Goal: Task Accomplishment & Management: Complete application form

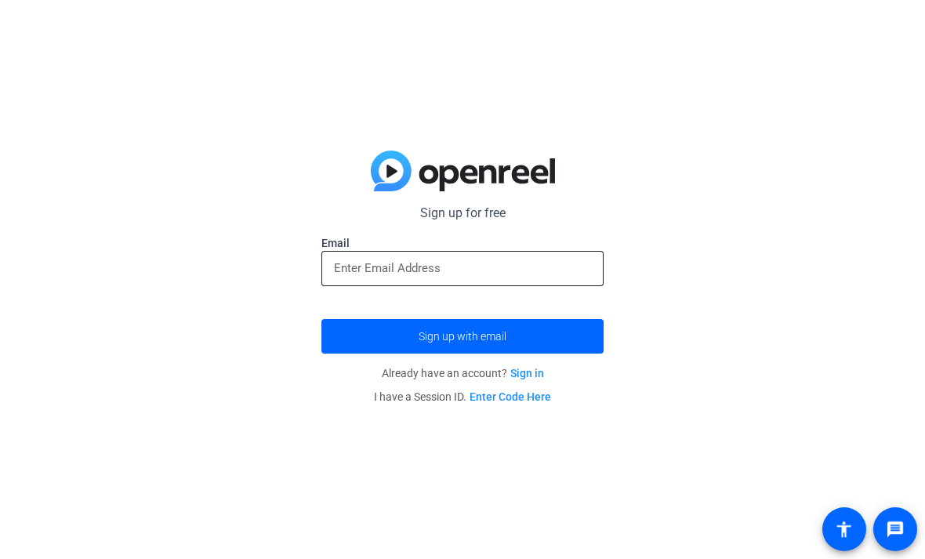
click at [346, 268] on input "email" at bounding box center [462, 268] width 257 height 19
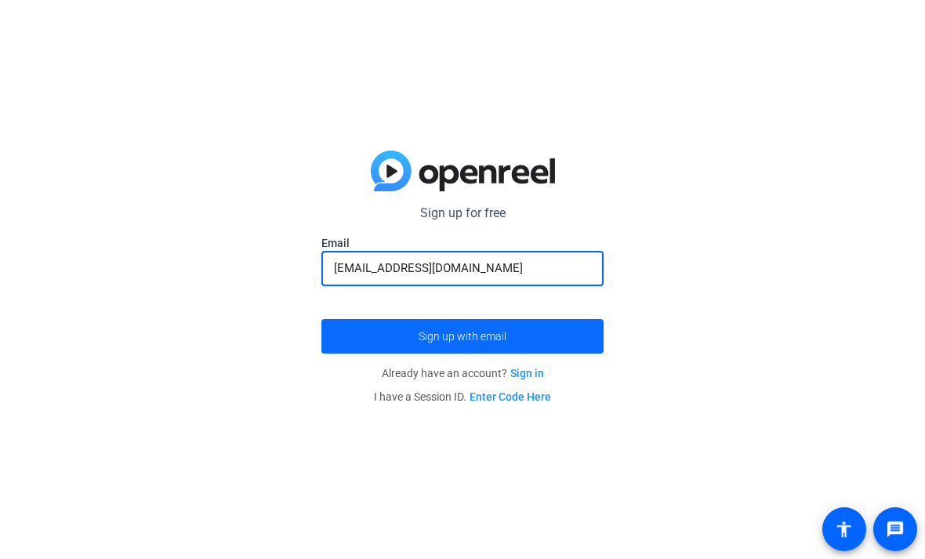
type input "[EMAIL_ADDRESS][DOMAIN_NAME]"
click at [347, 350] on span "submit" at bounding box center [462, 336] width 282 height 38
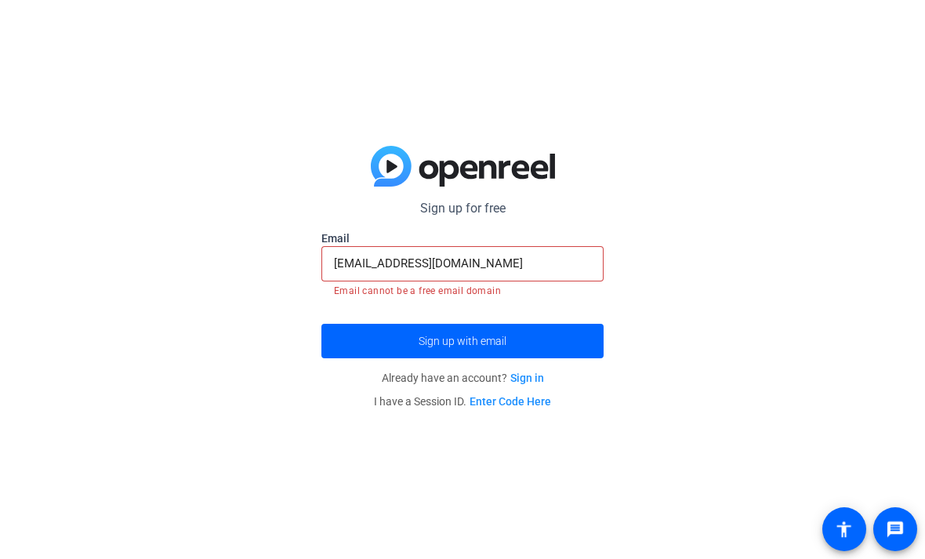
click at [336, 262] on input "[EMAIL_ADDRESS][DOMAIN_NAME]" at bounding box center [462, 263] width 257 height 19
click at [334, 265] on input "[EMAIL_ADDRESS][DOMAIN_NAME]" at bounding box center [462, 263] width 257 height 19
click at [334, 256] on input "[EMAIL_ADDRESS][DOMAIN_NAME]" at bounding box center [462, 263] width 257 height 19
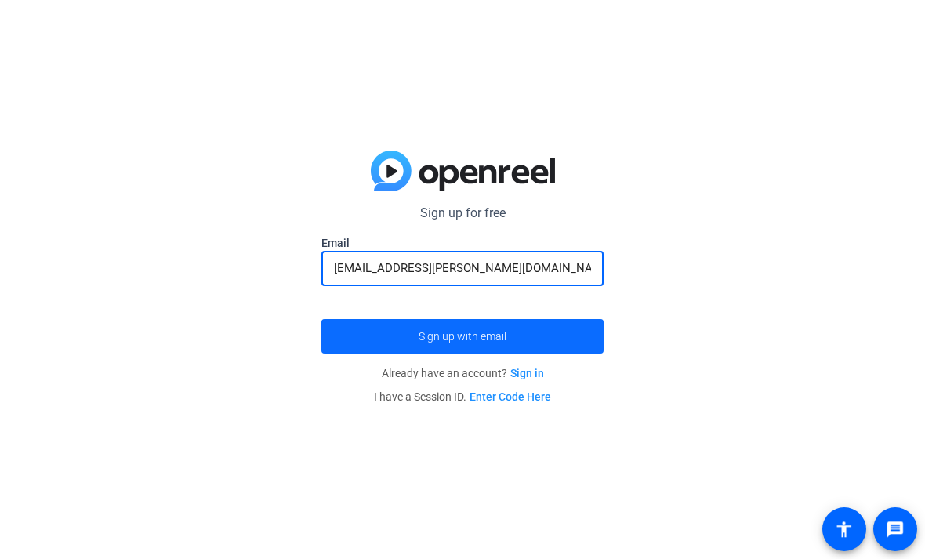
type input "[EMAIL_ADDRESS][PERSON_NAME][DOMAIN_NAME]"
click at [541, 353] on span "submit" at bounding box center [462, 336] width 282 height 38
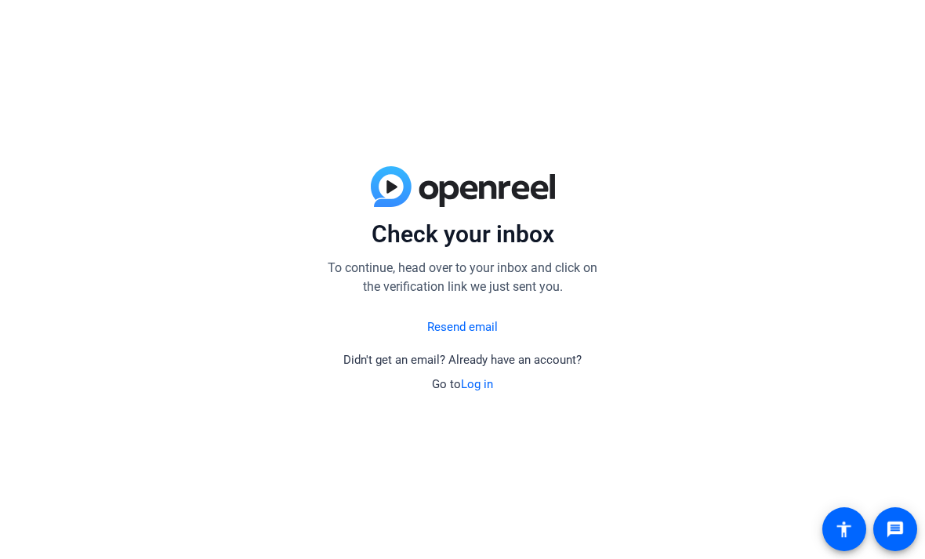
click at [561, 335] on div "Resend email Didn't get an email? Already have an account? Go to Log in" at bounding box center [462, 351] width 282 height 85
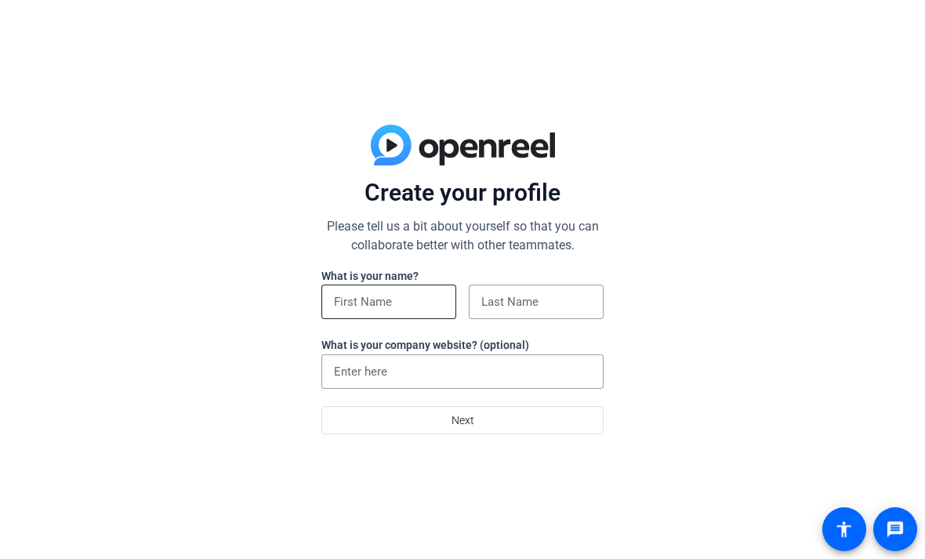
click at [343, 310] on input at bounding box center [389, 301] width 110 height 19
type input "Krish"
click at [489, 294] on input at bounding box center [536, 301] width 110 height 19
type input "z"
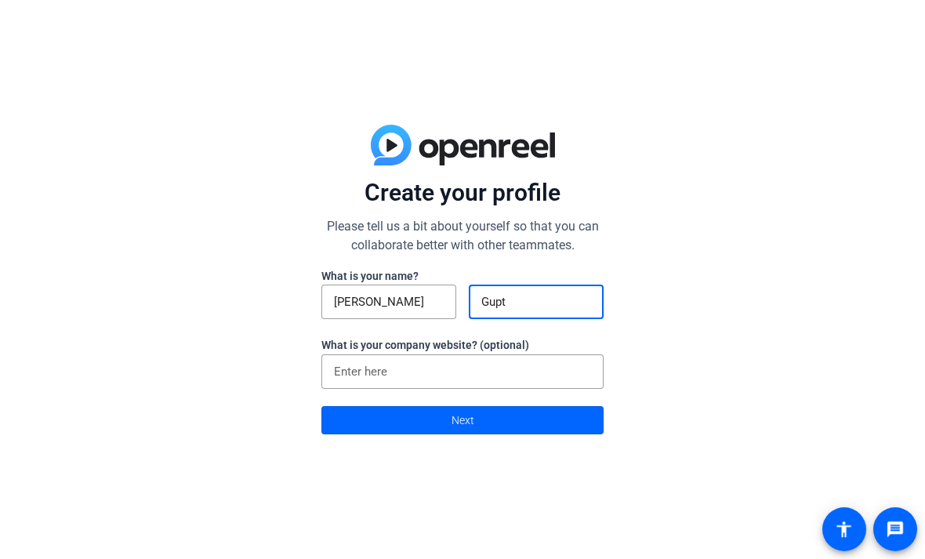
type input "Gupta"
click at [347, 427] on span at bounding box center [462, 420] width 281 height 38
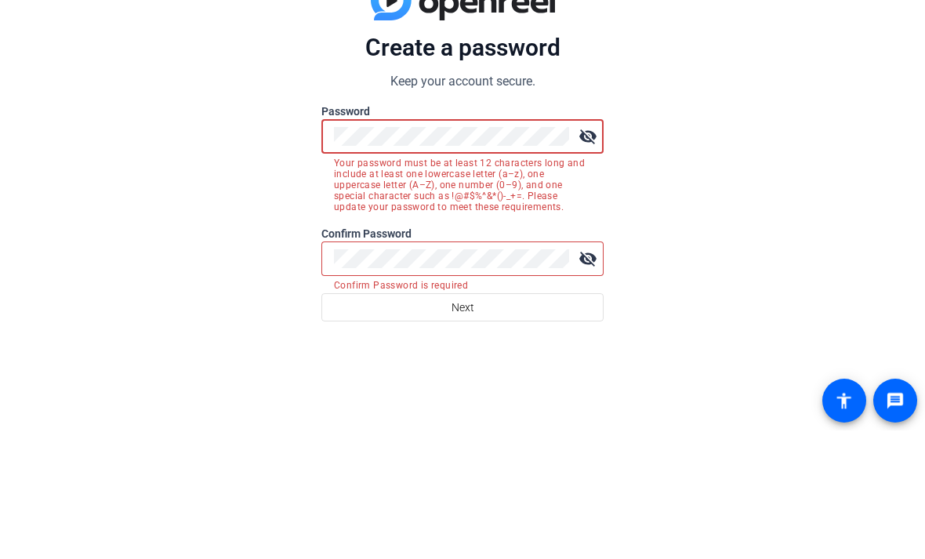
click at [326, 370] on div "visibility_off" at bounding box center [462, 387] width 282 height 34
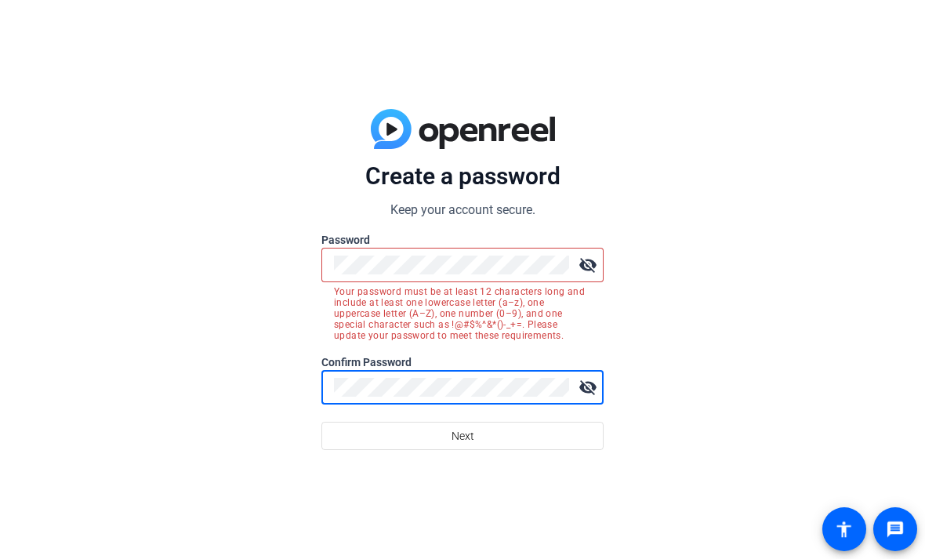
click at [589, 266] on mat-icon "visibility_off" at bounding box center [587, 264] width 31 height 31
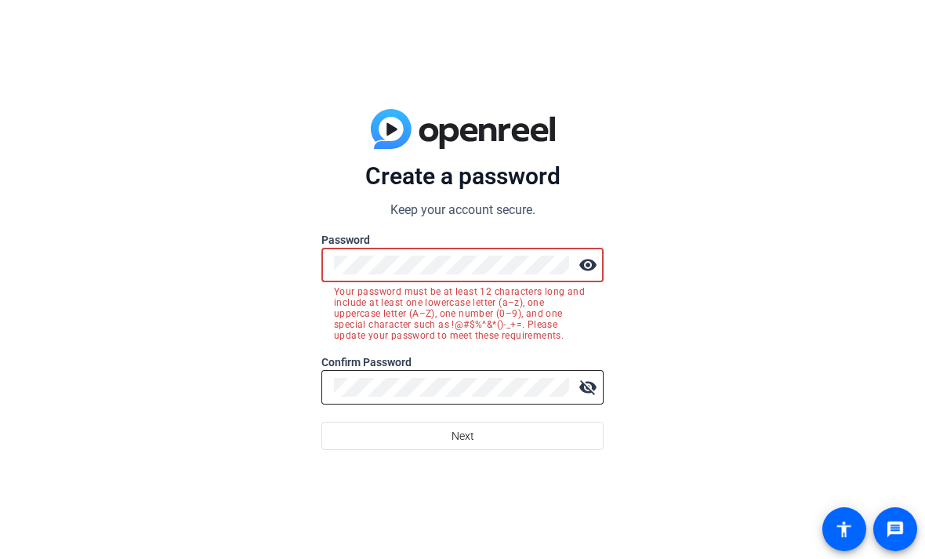
click at [594, 397] on mat-icon "visibility_off" at bounding box center [587, 387] width 31 height 31
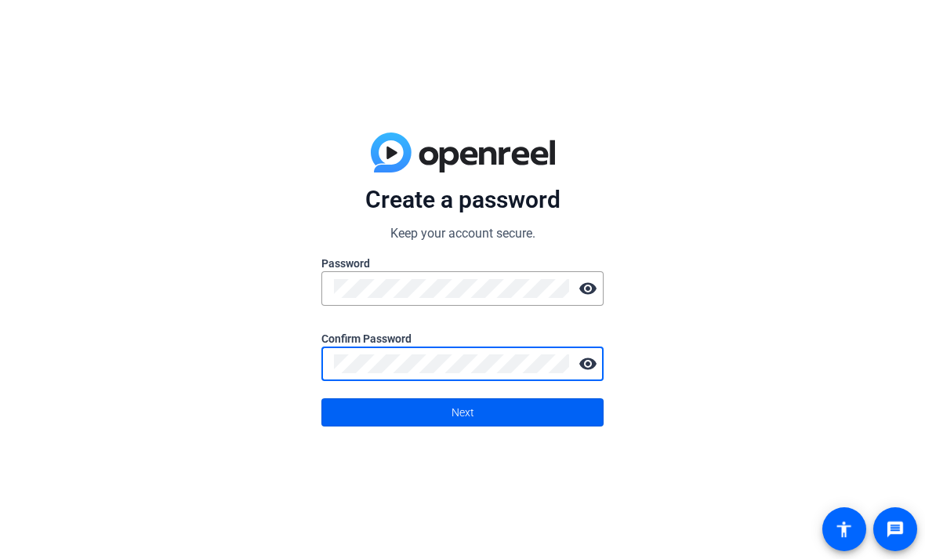
click at [339, 418] on span at bounding box center [462, 413] width 281 height 38
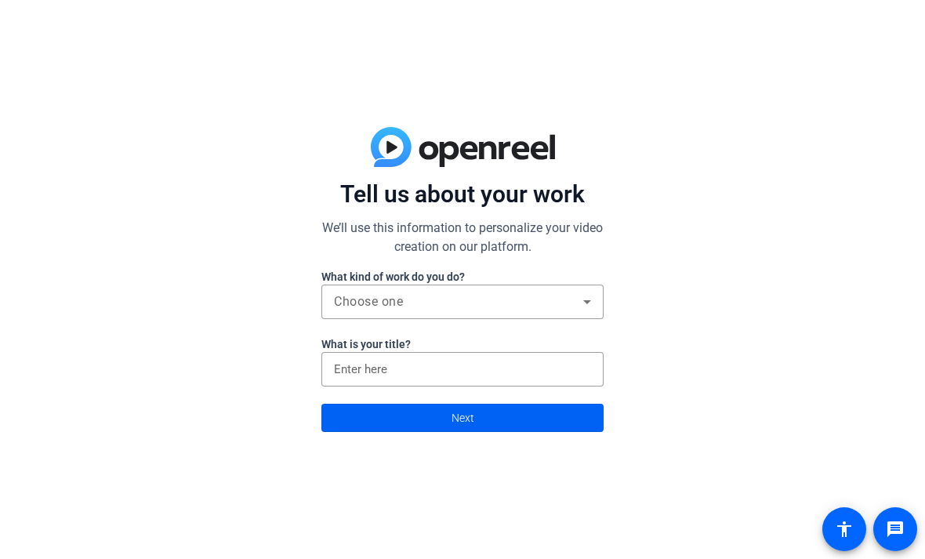
click at [376, 412] on span at bounding box center [462, 418] width 281 height 38
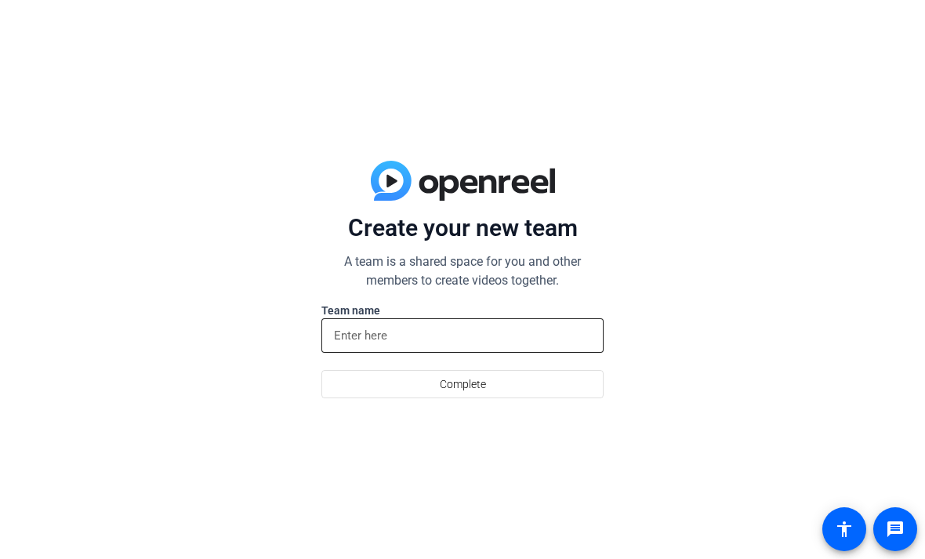
click at [347, 332] on input at bounding box center [462, 335] width 257 height 19
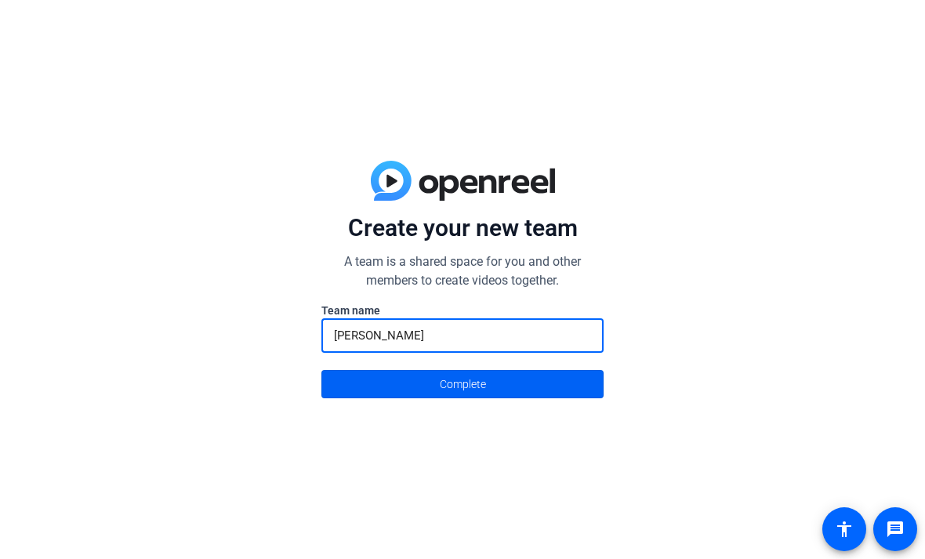
type input "stern"
click at [344, 379] on span at bounding box center [462, 384] width 281 height 38
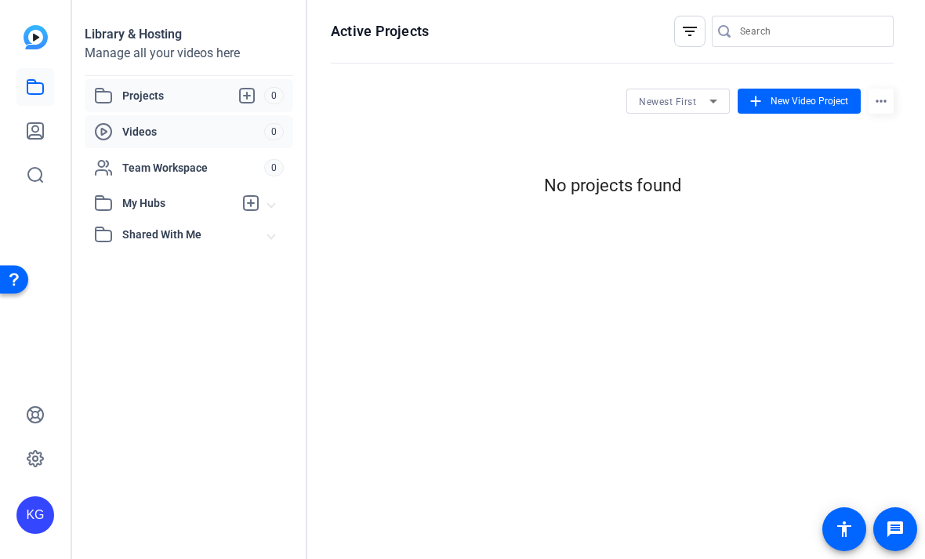
click at [182, 130] on span "Videos" at bounding box center [193, 132] width 142 height 16
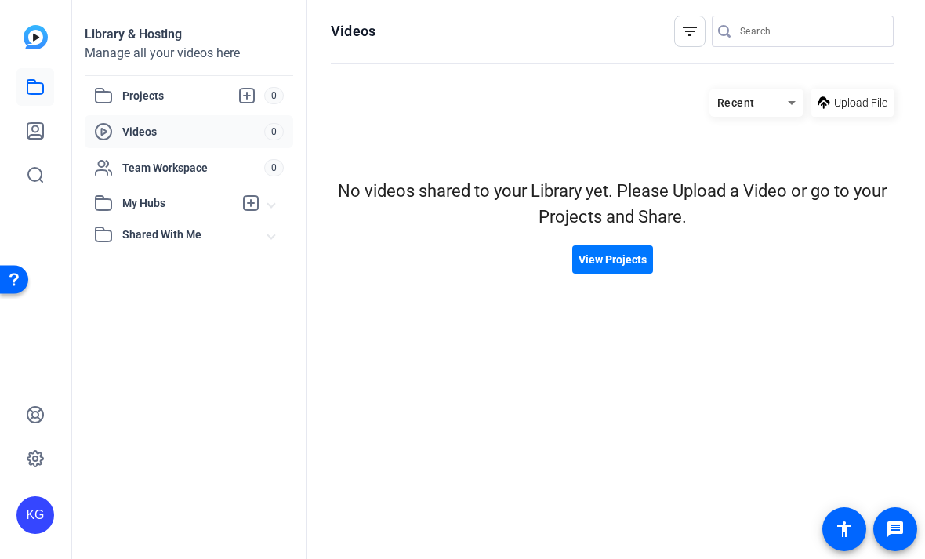
click at [125, 198] on span "My Hubs" at bounding box center [177, 203] width 111 height 16
click at [117, 161] on div "Team Workspace" at bounding box center [179, 167] width 170 height 19
click at [111, 125] on icon at bounding box center [103, 131] width 19 height 19
click at [111, 96] on icon at bounding box center [104, 96] width 16 height 14
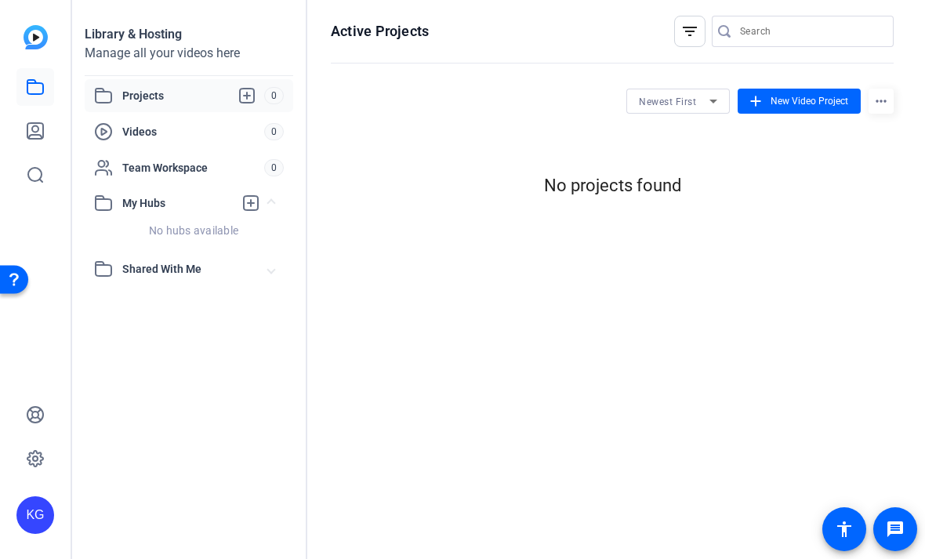
click at [36, 30] on img at bounding box center [36, 37] width 24 height 24
click at [32, 139] on icon at bounding box center [35, 131] width 16 height 16
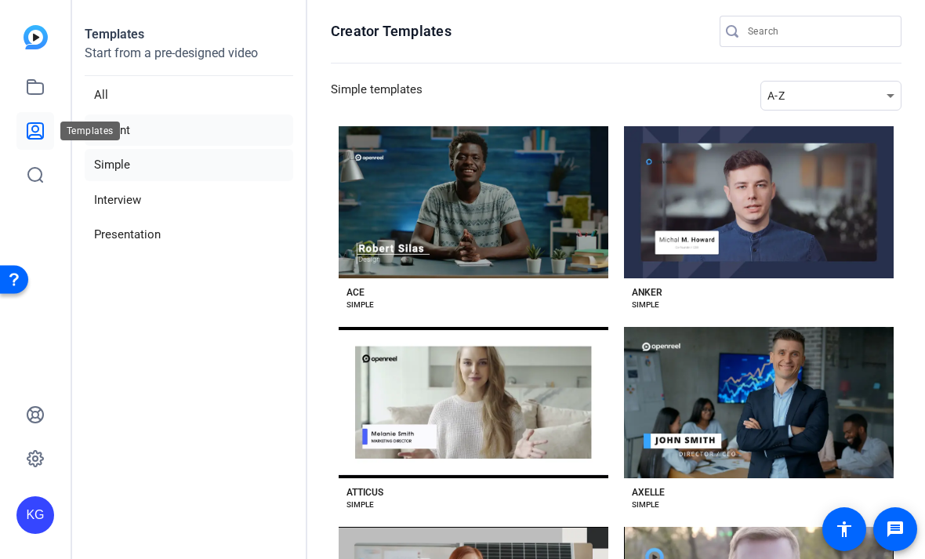
click at [136, 120] on li "Instant" at bounding box center [189, 130] width 209 height 32
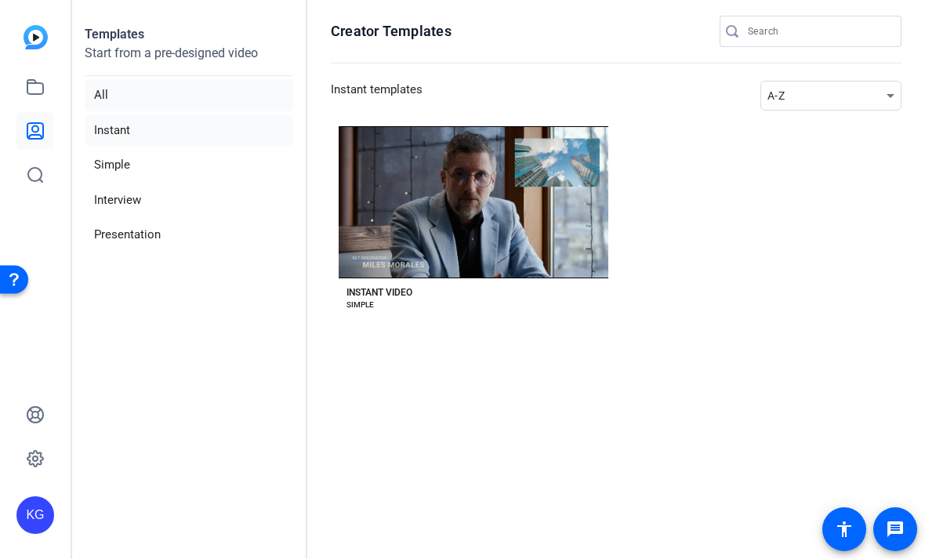
click at [117, 93] on li "All" at bounding box center [189, 95] width 209 height 32
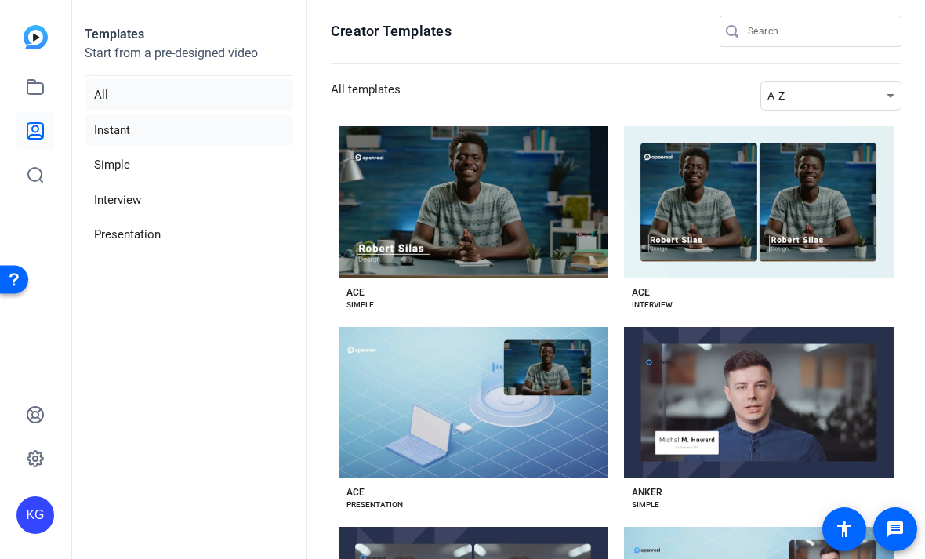
click at [126, 143] on li "Instant" at bounding box center [189, 130] width 209 height 32
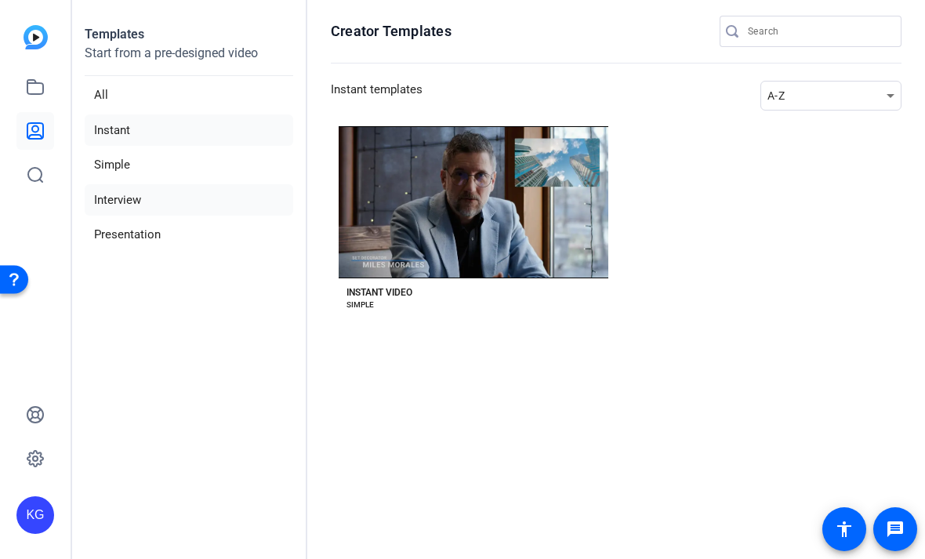
click at [116, 204] on li "Interview" at bounding box center [189, 200] width 209 height 32
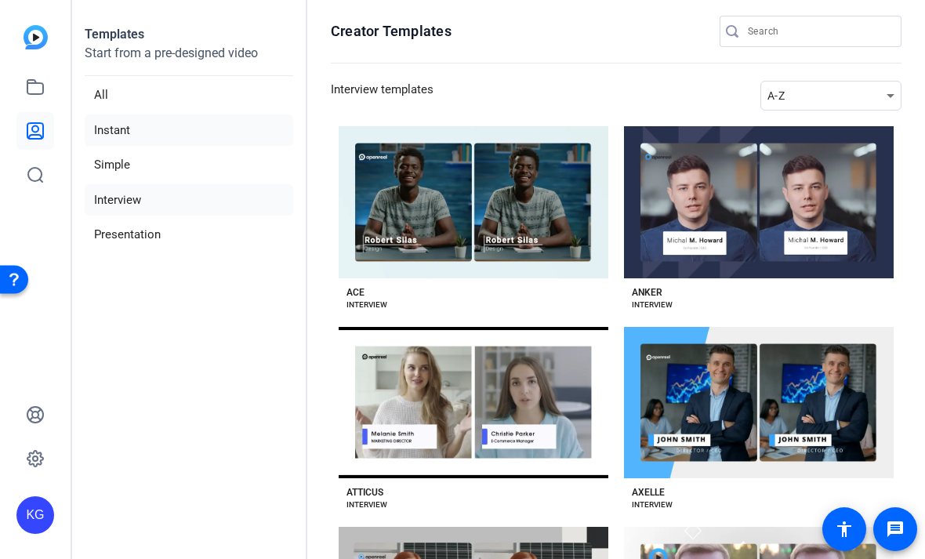
click at [112, 116] on li "Instant" at bounding box center [189, 130] width 209 height 32
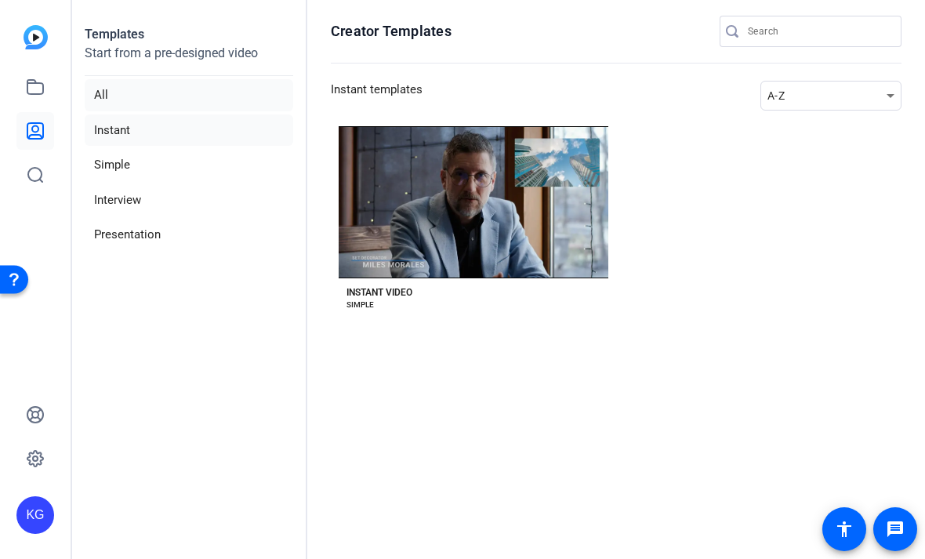
click at [104, 103] on li "All" at bounding box center [189, 95] width 209 height 32
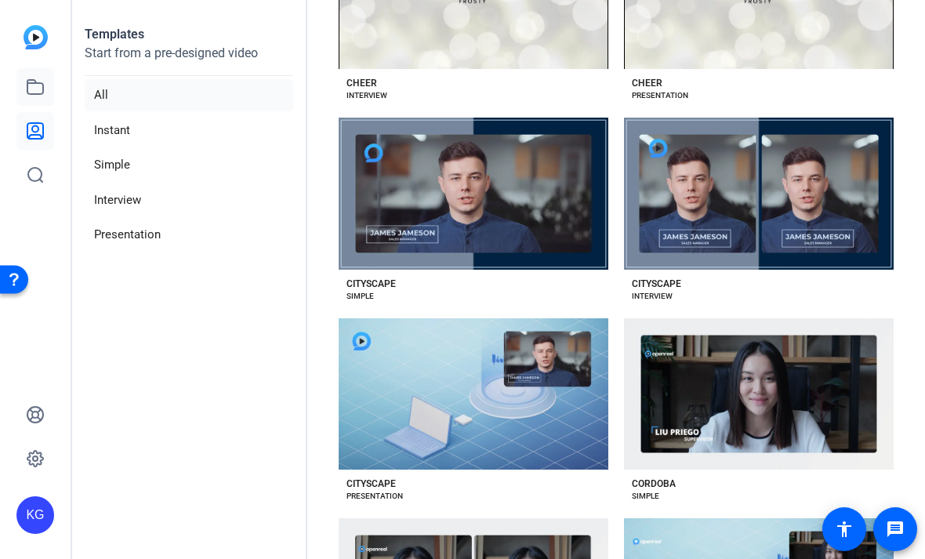
click at [38, 94] on icon at bounding box center [35, 87] width 16 height 14
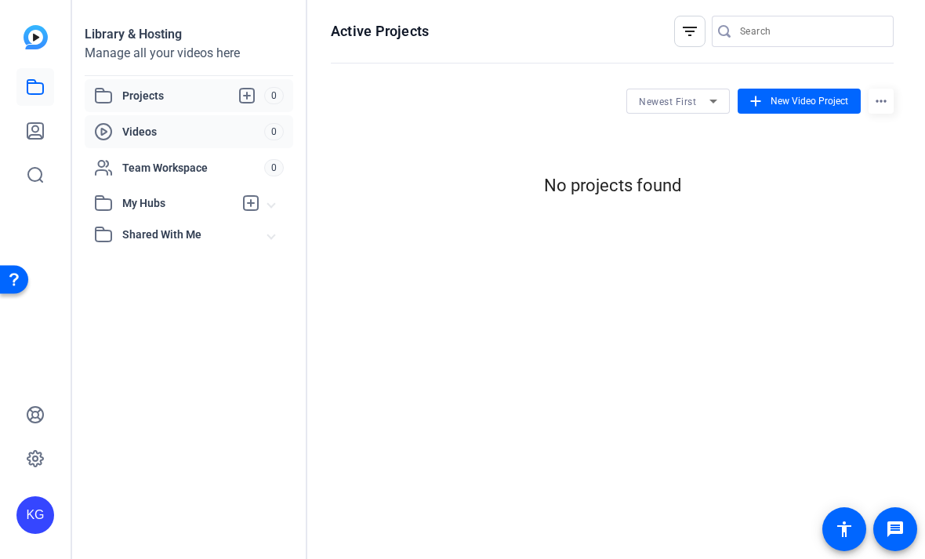
click at [102, 130] on icon at bounding box center [104, 132] width 5 height 6
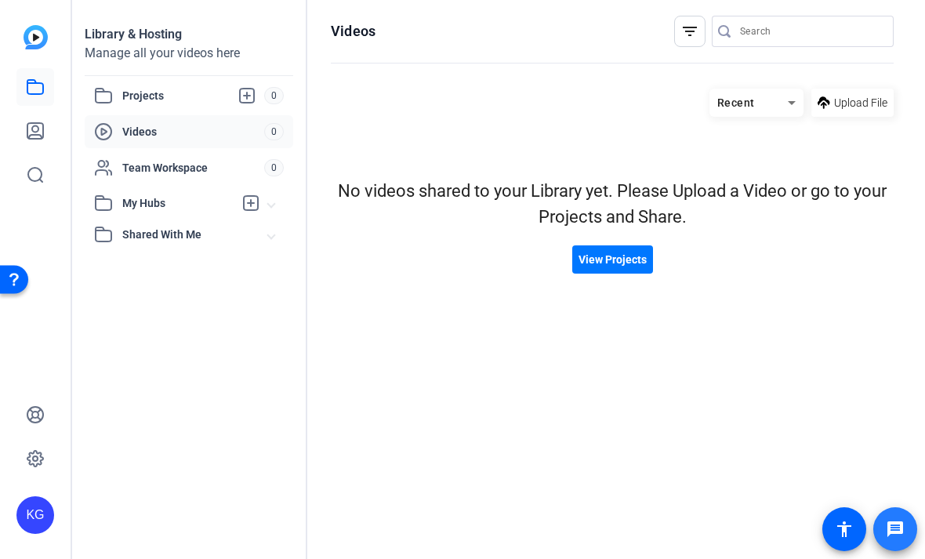
click at [881, 530] on span at bounding box center [895, 529] width 38 height 38
click at [244, 99] on icon at bounding box center [247, 95] width 19 height 19
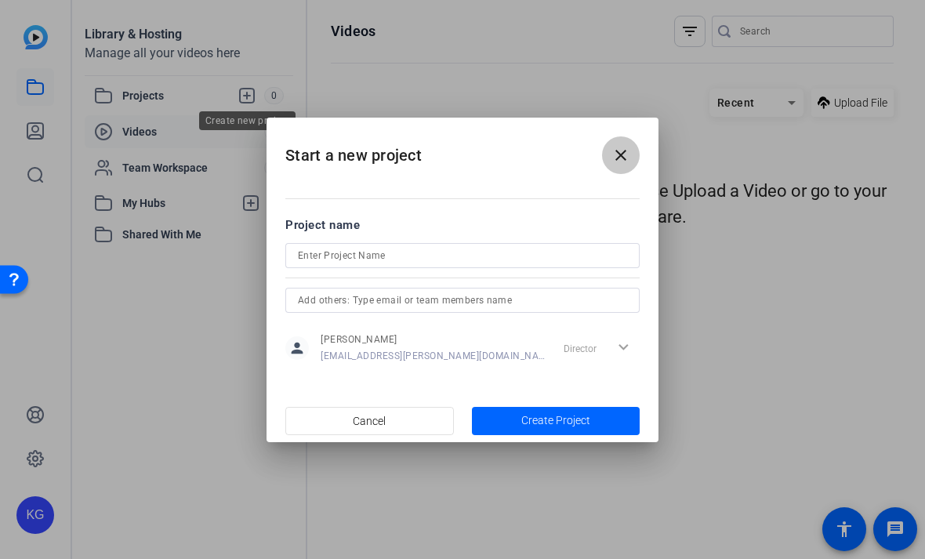
click at [624, 150] on mat-icon "close" at bounding box center [620, 155] width 19 height 19
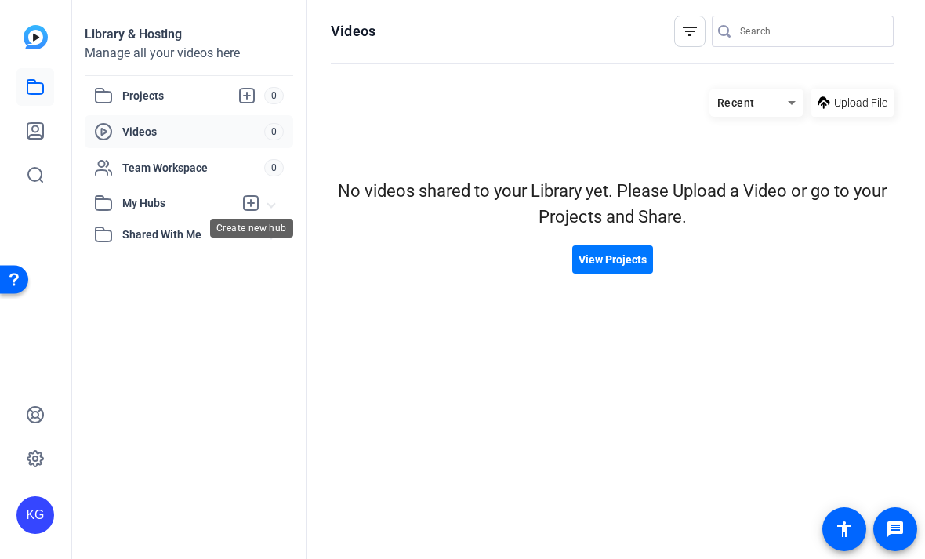
click at [241, 208] on icon at bounding box center [250, 203] width 19 height 19
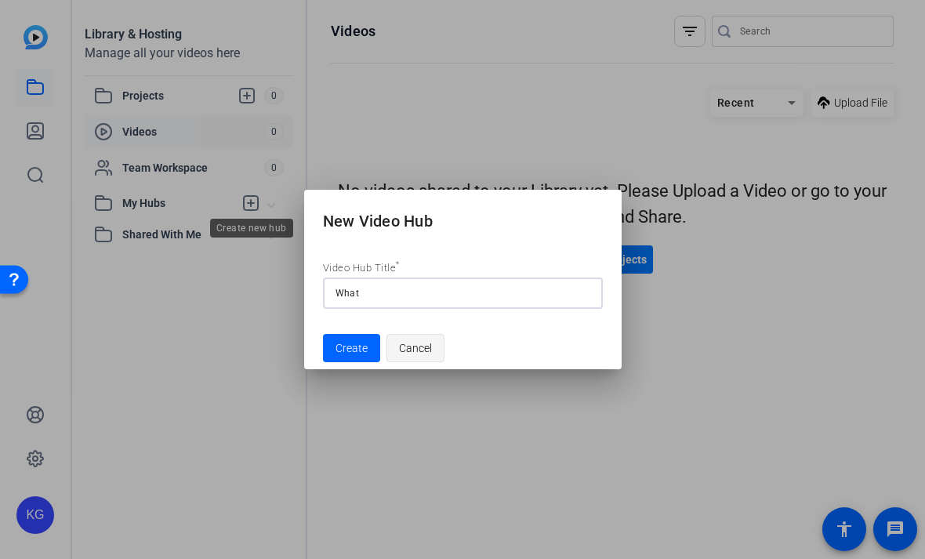
type input "What"
click at [396, 358] on span "button" at bounding box center [415, 348] width 56 height 38
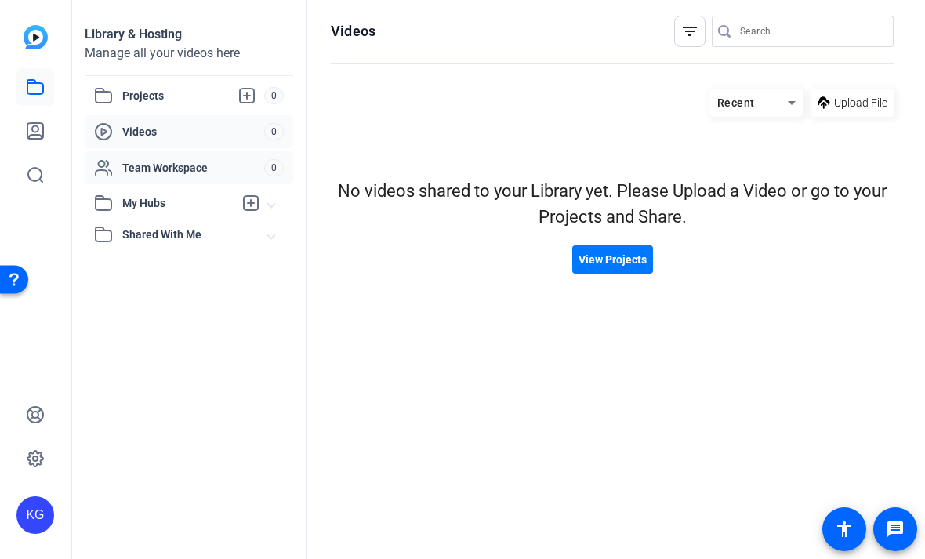
click at [165, 171] on span "Team Workspace" at bounding box center [193, 168] width 142 height 16
click at [130, 128] on span "Videos" at bounding box center [193, 132] width 142 height 16
click at [589, 255] on span "View Projects" at bounding box center [613, 260] width 68 height 16
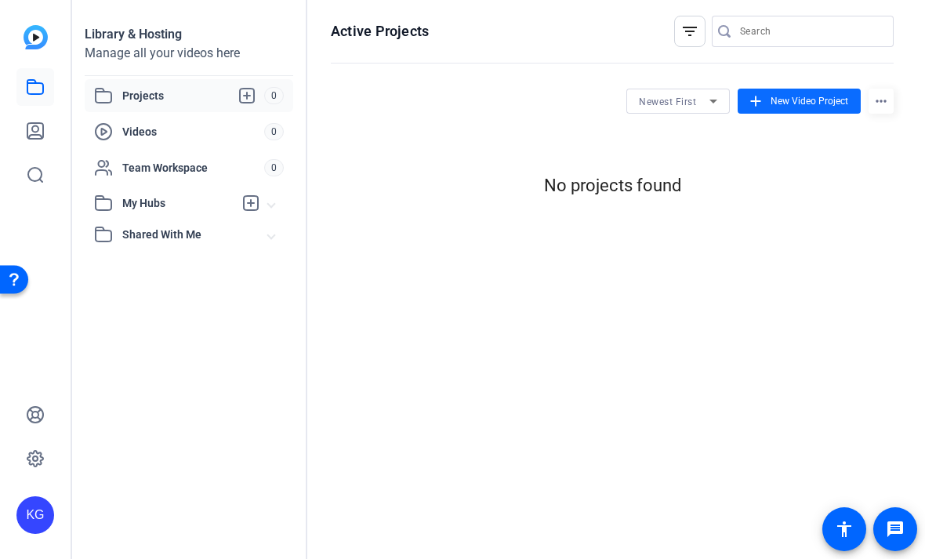
click at [764, 100] on mat-icon "add" at bounding box center [755, 101] width 17 height 17
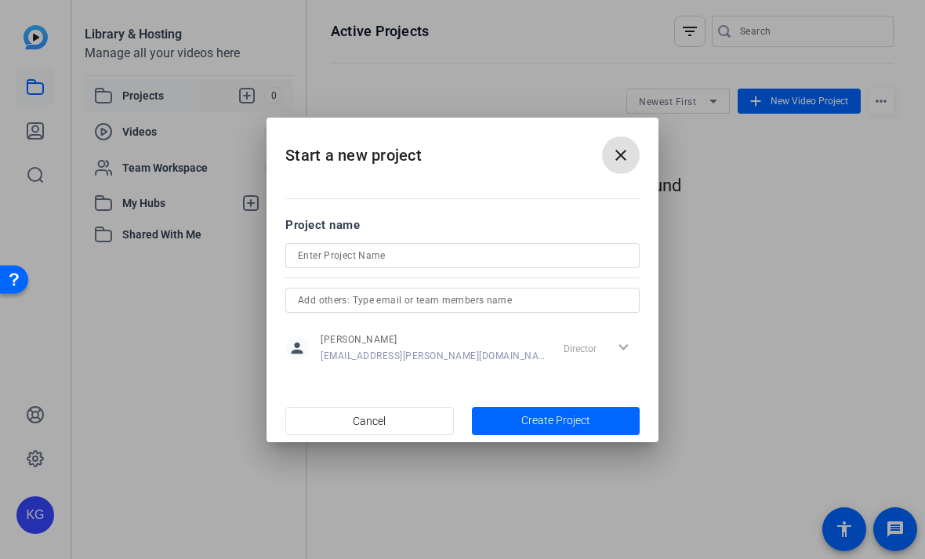
click at [320, 253] on input at bounding box center [462, 255] width 329 height 19
type input "Unsent Letter"
click at [610, 430] on span "button" at bounding box center [556, 421] width 169 height 38
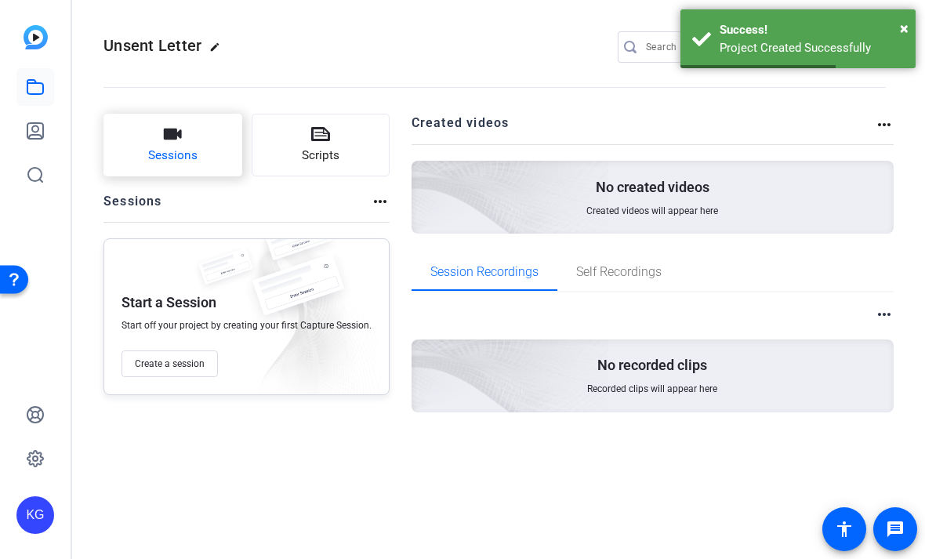
click at [129, 152] on button "Sessions" at bounding box center [172, 145] width 139 height 63
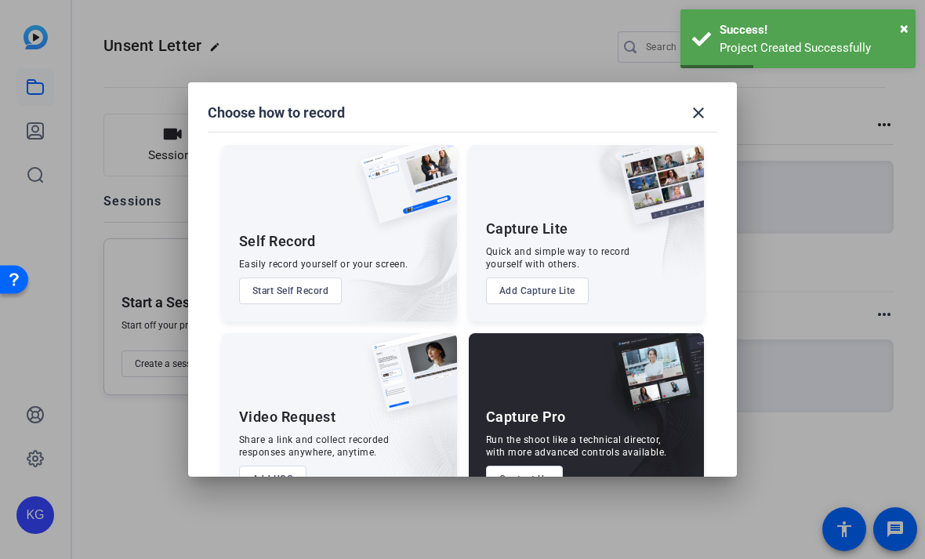
click at [259, 278] on button "Start Self Record" at bounding box center [290, 291] width 103 height 27
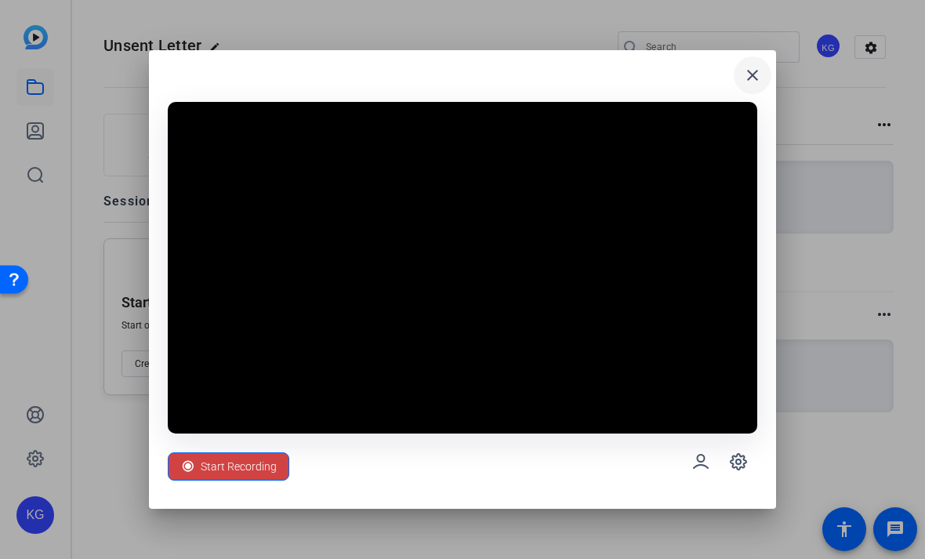
click at [753, 75] on mat-icon "close" at bounding box center [752, 75] width 19 height 19
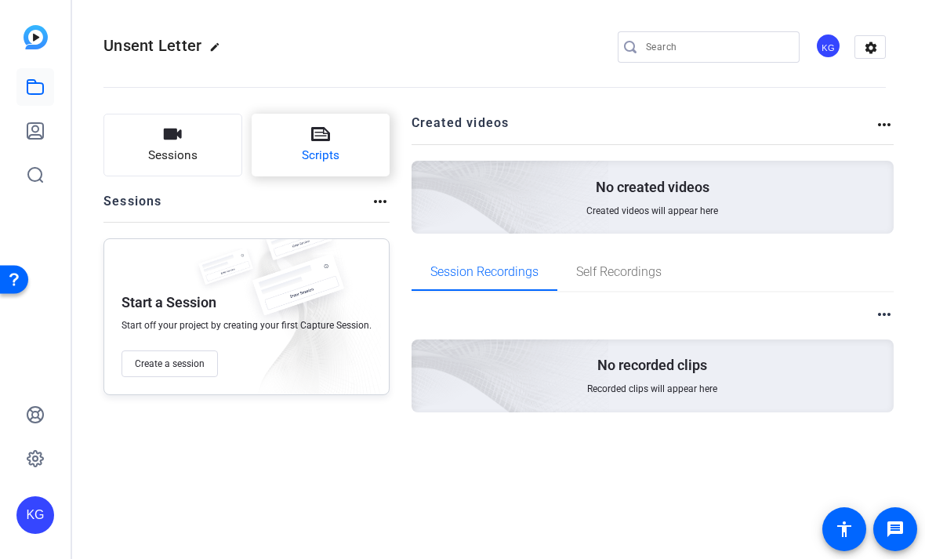
click at [347, 127] on button "Scripts" at bounding box center [321, 145] width 139 height 63
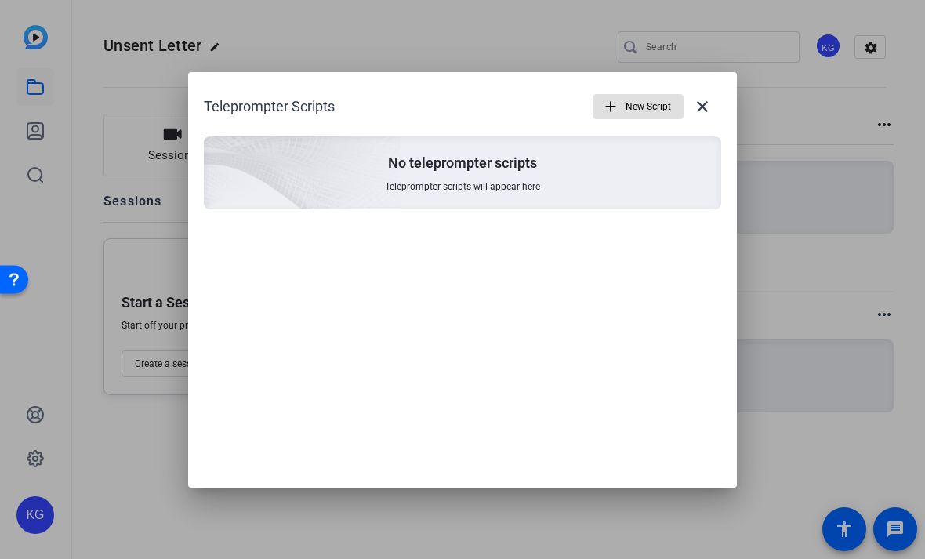
click at [632, 120] on span "New Script" at bounding box center [648, 107] width 45 height 30
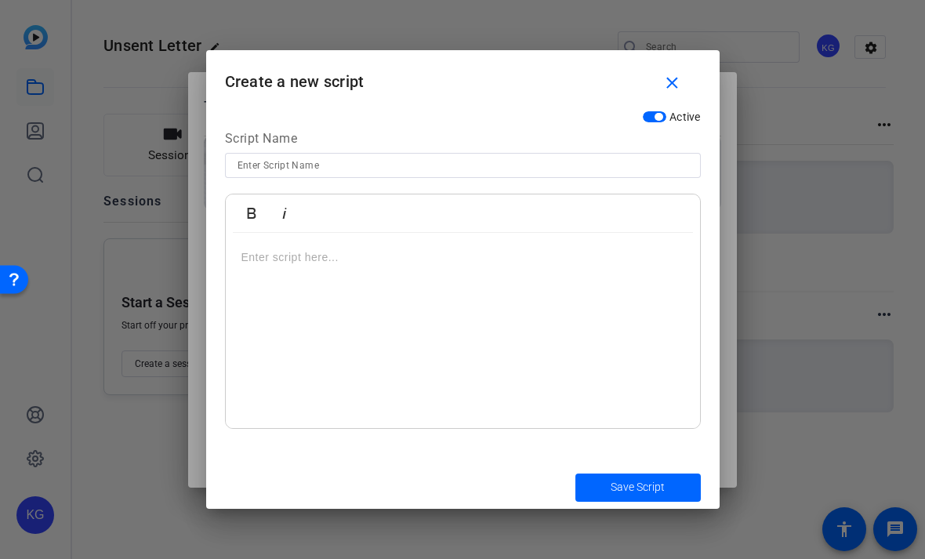
click at [565, 271] on div at bounding box center [463, 331] width 474 height 196
click at [408, 156] on input at bounding box center [463, 165] width 451 height 19
type input "Unsent Letter Script"
click at [273, 279] on div at bounding box center [463, 331] width 474 height 196
click at [263, 249] on p at bounding box center [462, 257] width 443 height 17
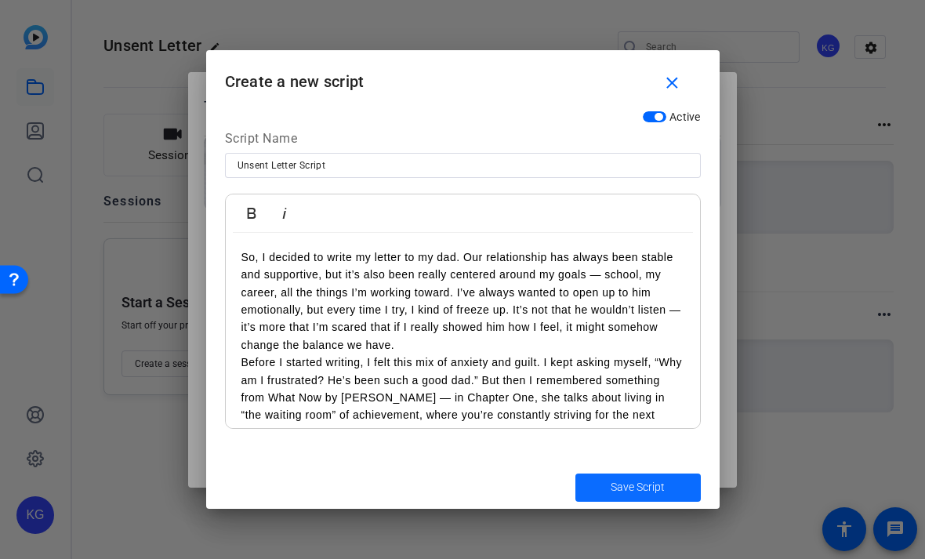
click at [598, 504] on span "submit" at bounding box center [637, 488] width 125 height 38
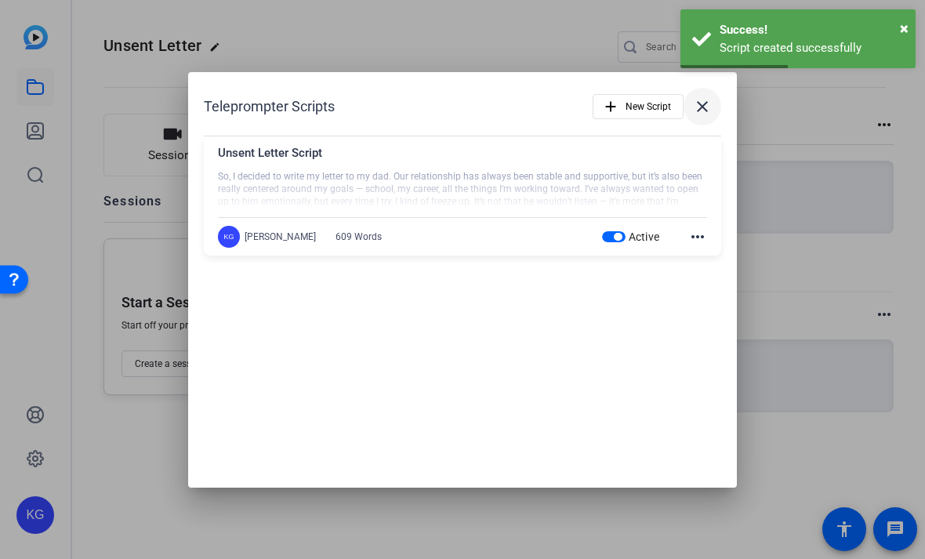
click at [704, 103] on mat-icon "close" at bounding box center [702, 106] width 19 height 19
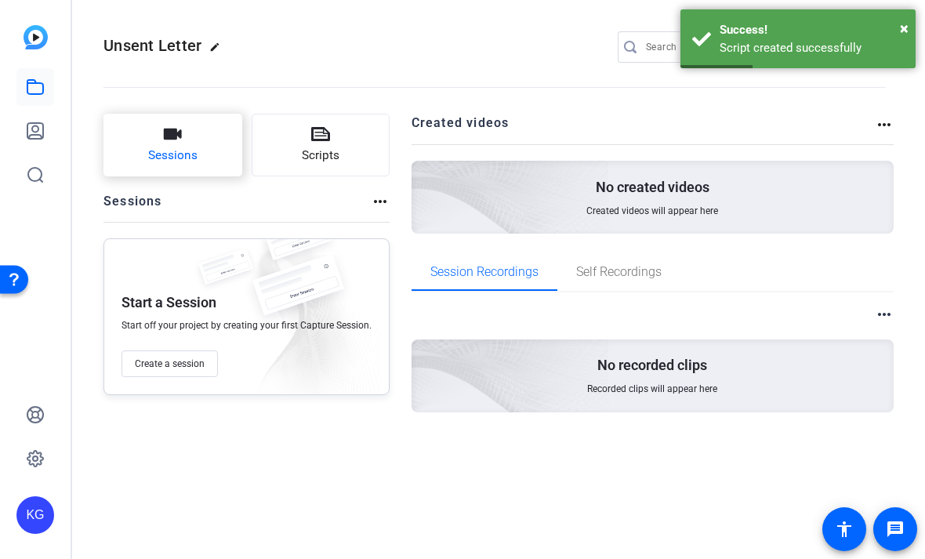
click at [133, 128] on button "Sessions" at bounding box center [172, 145] width 139 height 63
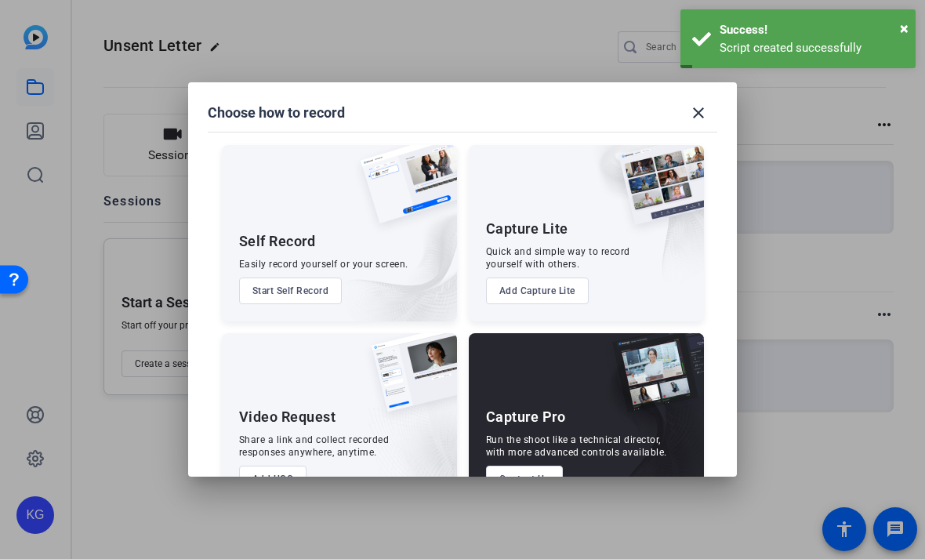
click at [260, 278] on button "Start Self Record" at bounding box center [290, 291] width 103 height 27
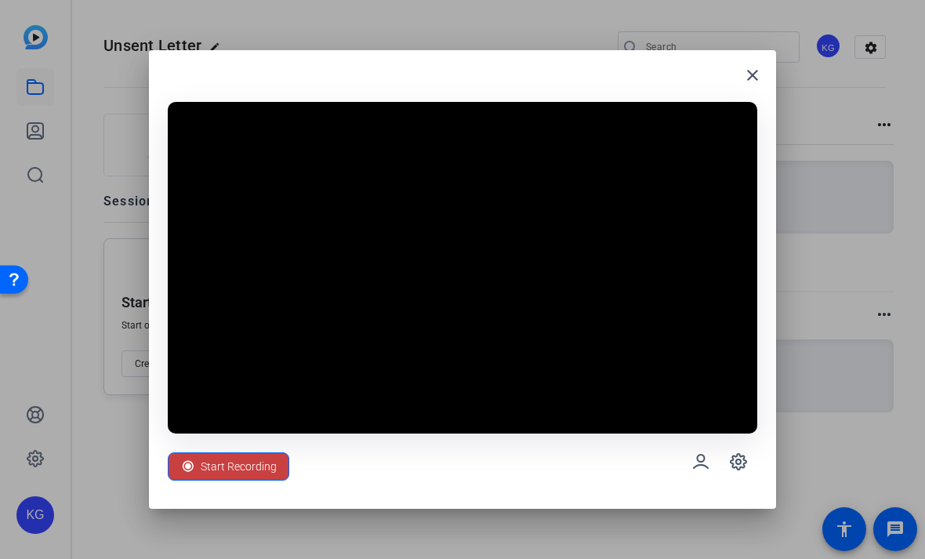
click at [204, 462] on span "Start Recording" at bounding box center [239, 467] width 76 height 30
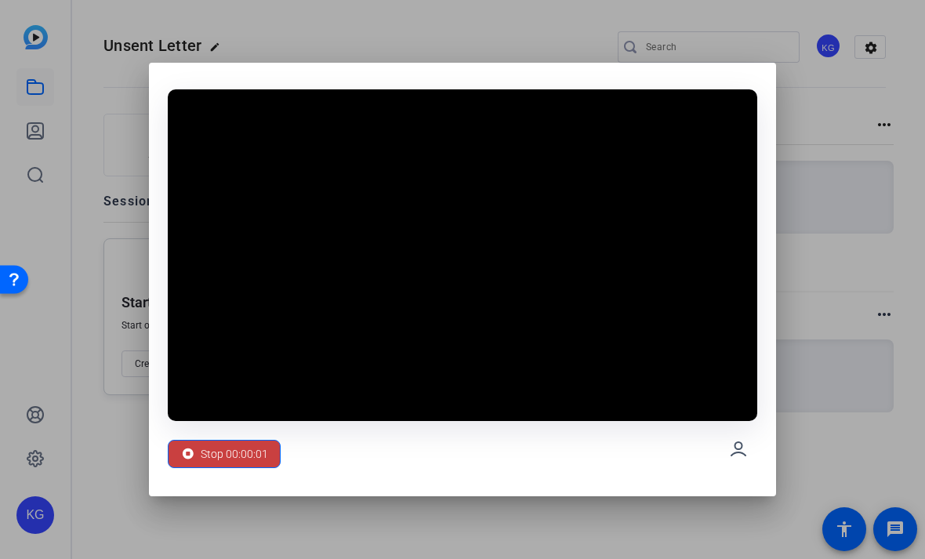
click at [197, 447] on div "Stop 00:00:01" at bounding box center [224, 454] width 88 height 30
click at [174, 452] on span at bounding box center [224, 454] width 111 height 38
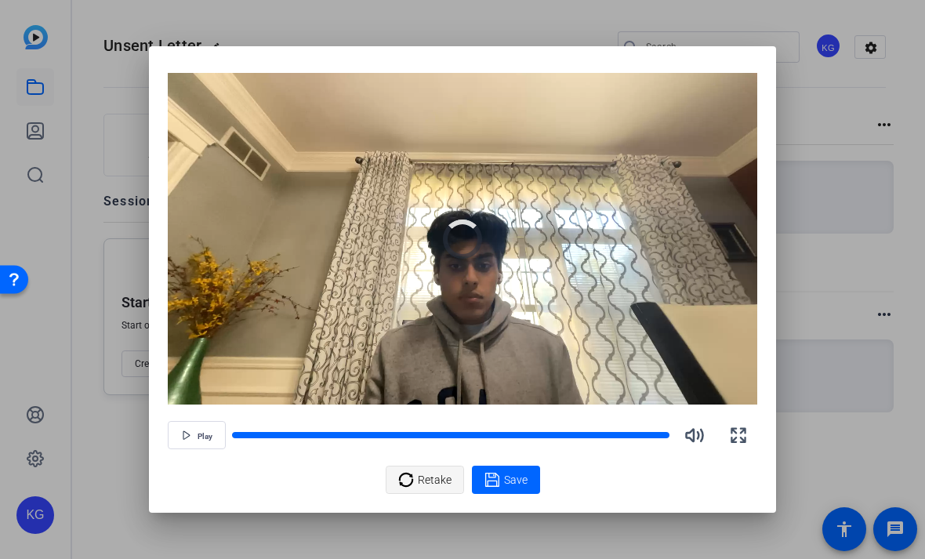
click at [412, 477] on icon at bounding box center [405, 480] width 14 height 14
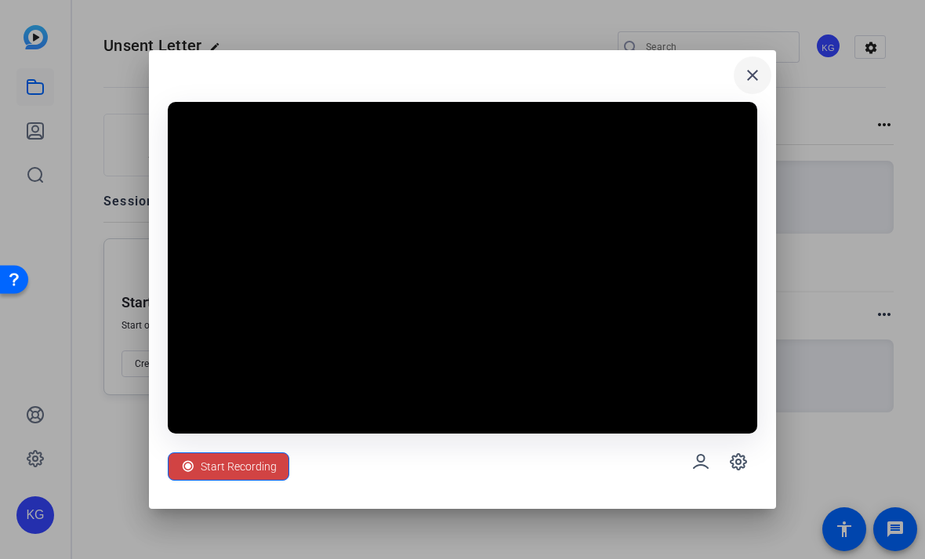
click at [749, 67] on mat-icon "close" at bounding box center [752, 75] width 19 height 19
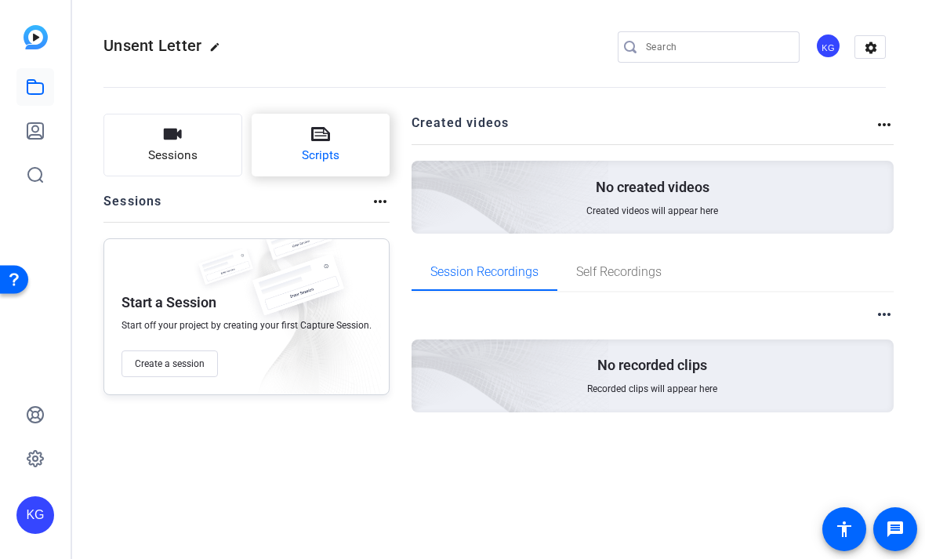
click at [302, 152] on span "Scripts" at bounding box center [321, 156] width 38 height 18
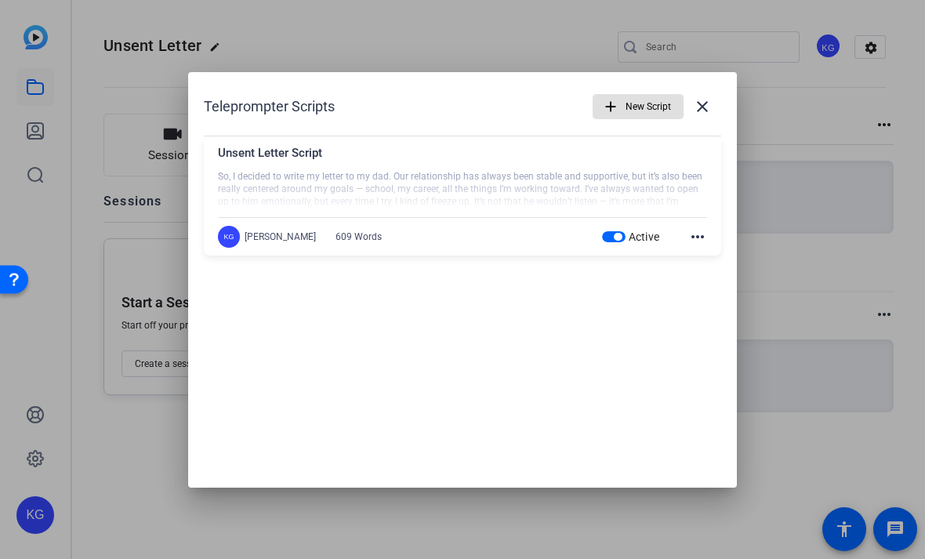
click at [698, 228] on mat-icon "more_horiz" at bounding box center [697, 236] width 19 height 19
click at [666, 350] on div at bounding box center [462, 279] width 925 height 559
click at [683, 158] on div "Unsent Letter Script" at bounding box center [462, 157] width 489 height 26
click at [718, 100] on span at bounding box center [703, 107] width 38 height 38
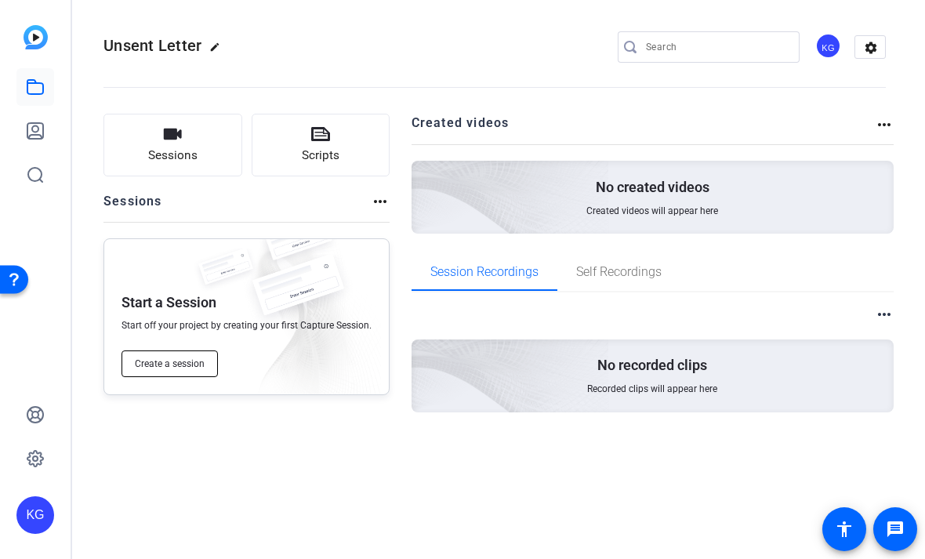
click at [143, 365] on span "Create a session" at bounding box center [170, 363] width 70 height 13
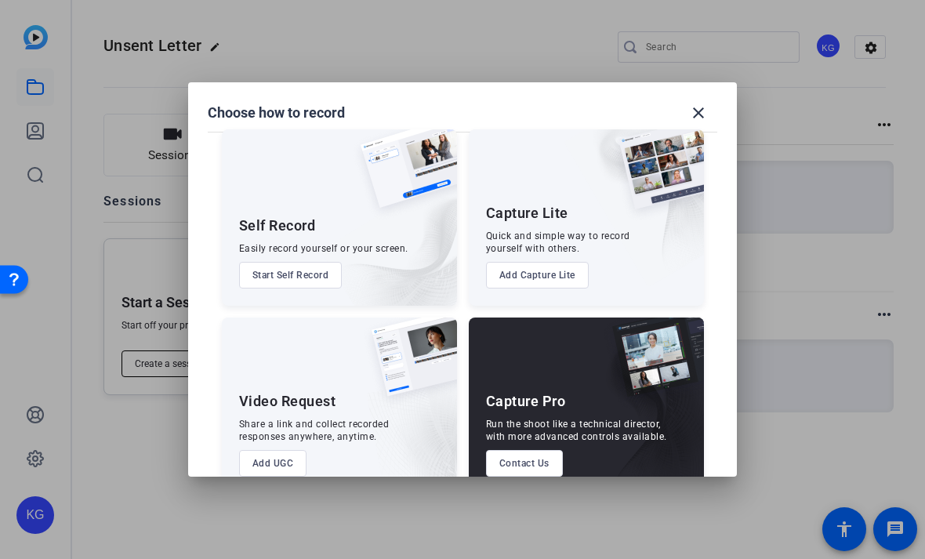
scroll to position [15, 0]
click at [709, 94] on span at bounding box center [699, 113] width 38 height 38
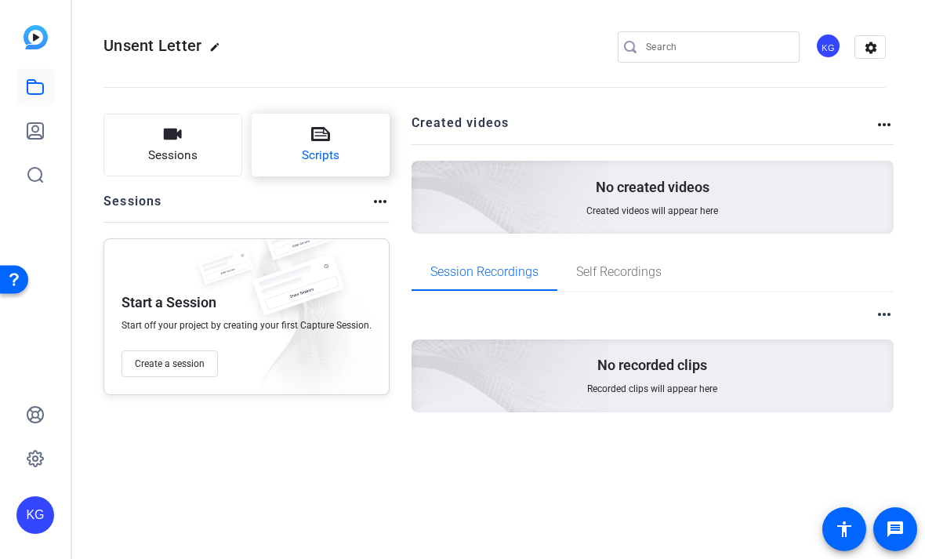
click at [270, 143] on button "Scripts" at bounding box center [321, 145] width 139 height 63
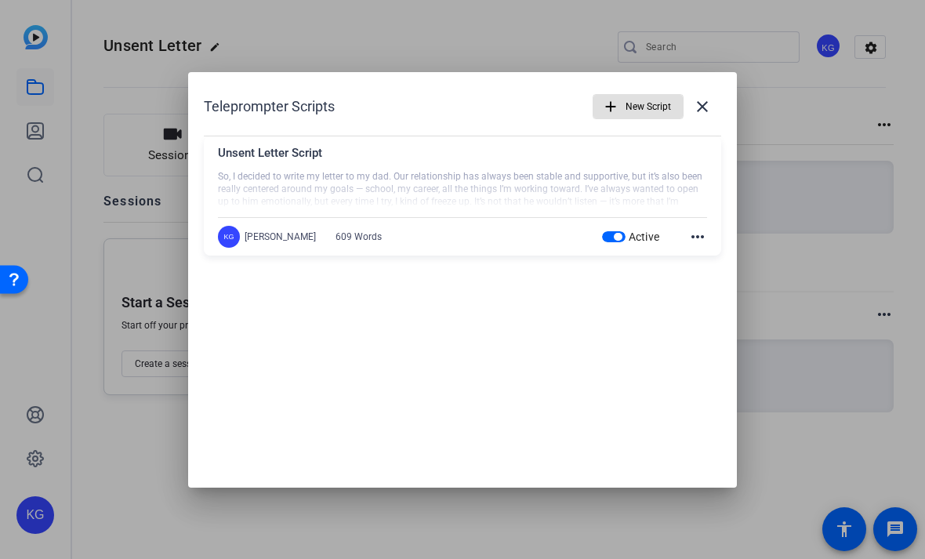
click at [129, 112] on div at bounding box center [462, 279] width 925 height 559
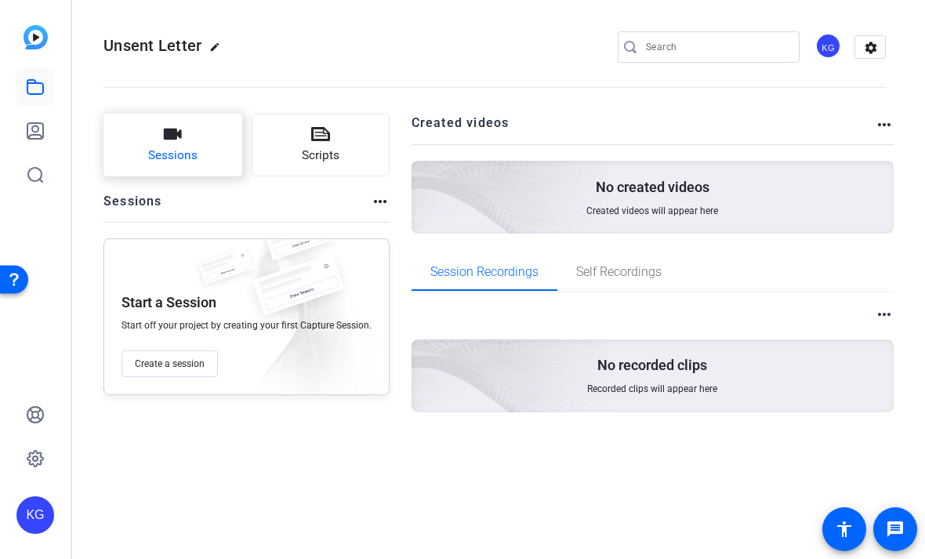
click at [143, 125] on button "Sessions" at bounding box center [172, 145] width 139 height 63
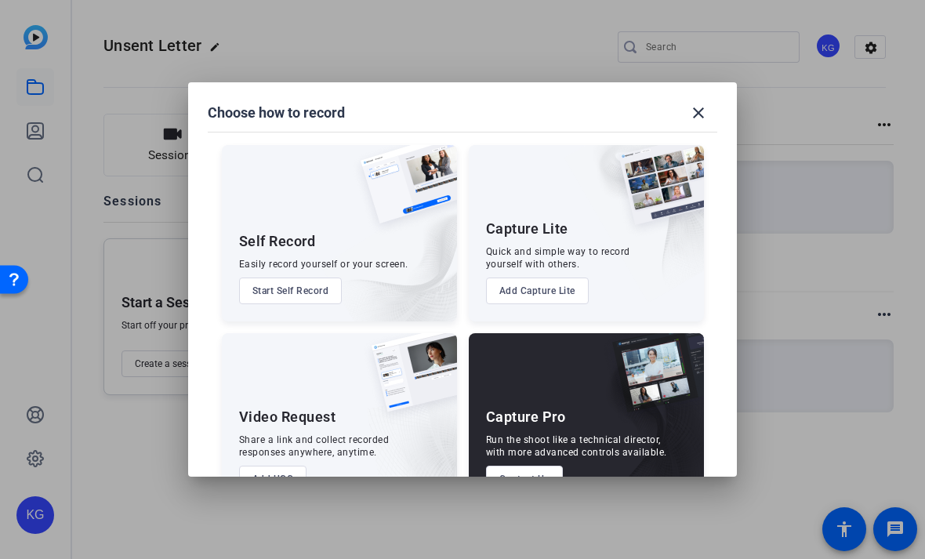
click at [263, 278] on button "Start Self Record" at bounding box center [290, 291] width 103 height 27
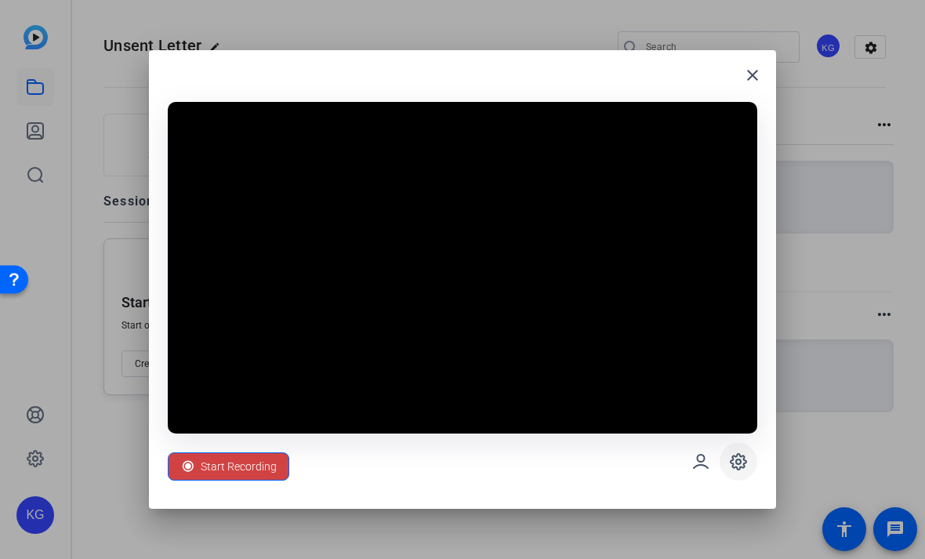
click at [738, 470] on icon at bounding box center [738, 461] width 19 height 19
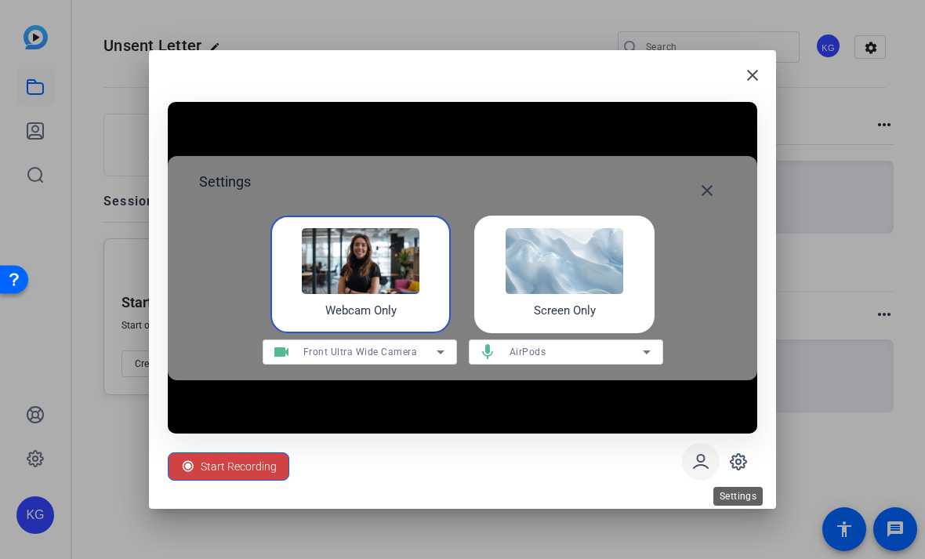
click at [692, 459] on icon at bounding box center [700, 461] width 19 height 19
click at [723, 182] on span at bounding box center [707, 191] width 38 height 38
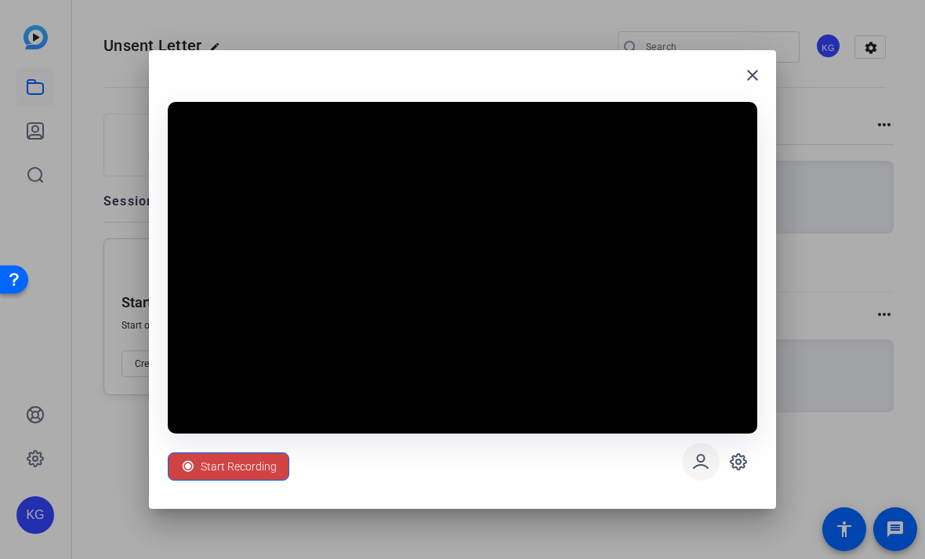
click at [699, 474] on span at bounding box center [701, 462] width 38 height 38
click at [747, 472] on span at bounding box center [739, 462] width 38 height 38
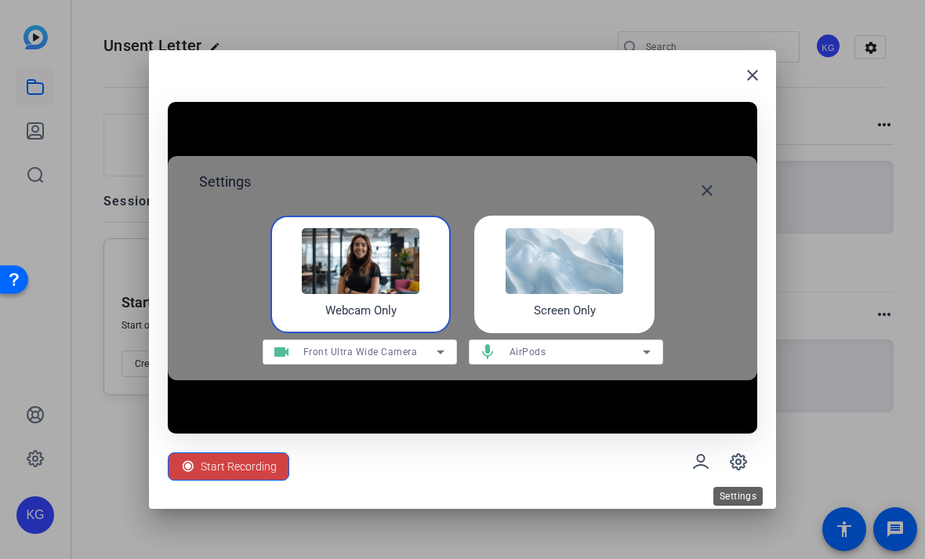
click at [608, 294] on img at bounding box center [565, 261] width 118 height 66
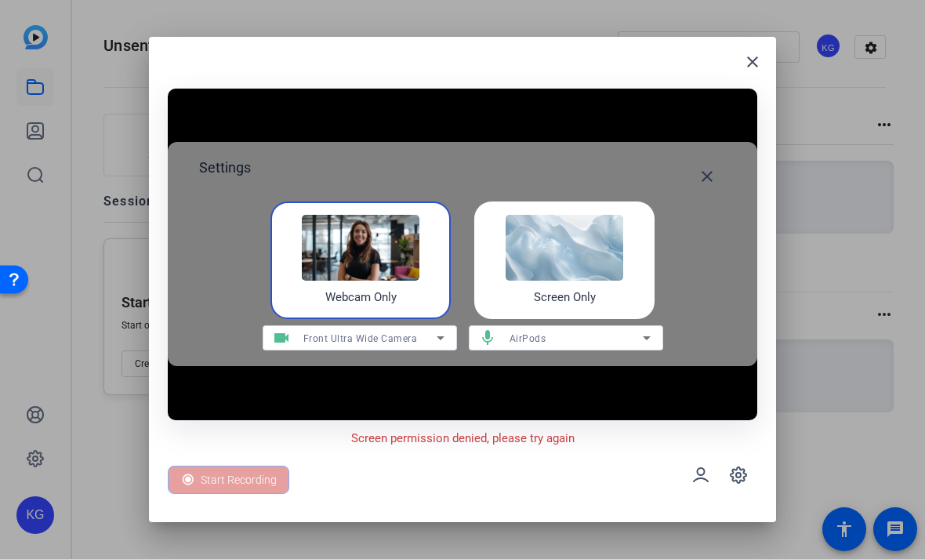
click at [401, 278] on img at bounding box center [361, 248] width 118 height 66
click at [710, 158] on span at bounding box center [707, 177] width 38 height 38
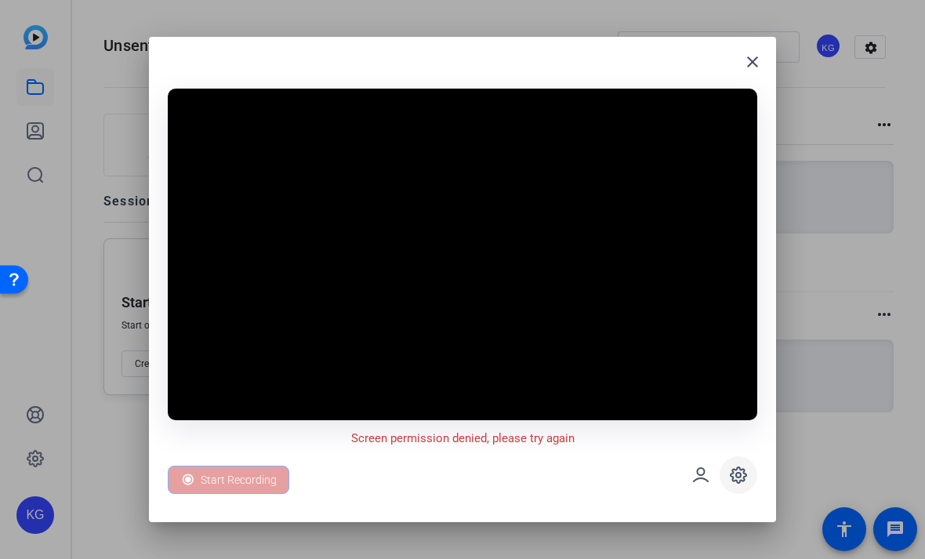
click at [742, 475] on icon at bounding box center [738, 475] width 19 height 19
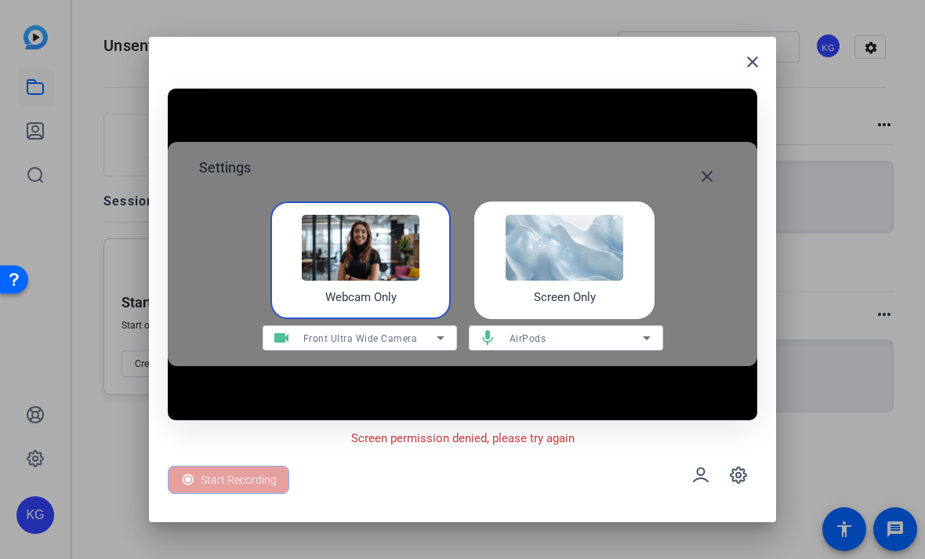
click at [419, 252] on img at bounding box center [361, 248] width 118 height 66
click at [394, 281] on img at bounding box center [361, 248] width 118 height 66
click at [407, 292] on div "Webcam Only" at bounding box center [360, 260] width 180 height 118
click at [521, 270] on img at bounding box center [565, 248] width 118 height 66
click at [509, 252] on img at bounding box center [565, 248] width 118 height 66
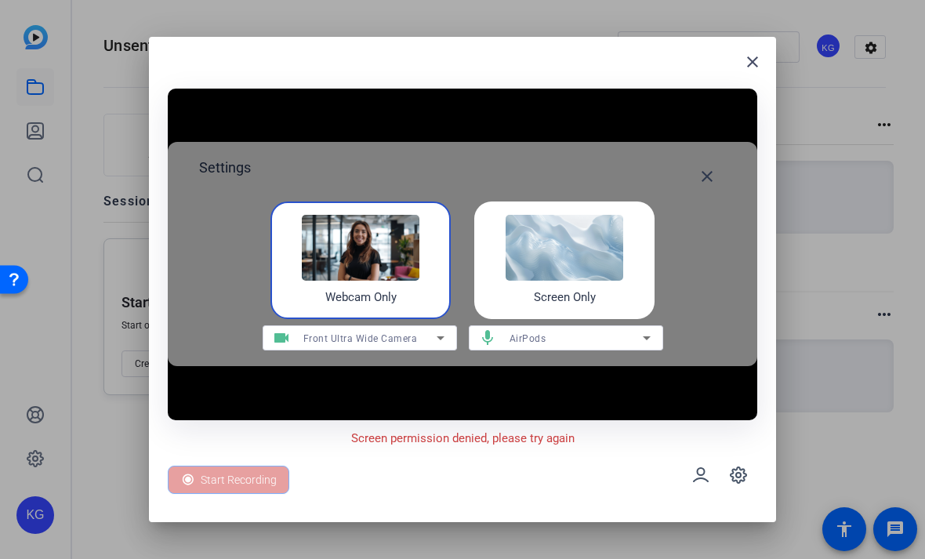
click at [408, 281] on img at bounding box center [361, 248] width 118 height 66
click at [771, 46] on span at bounding box center [753, 62] width 38 height 38
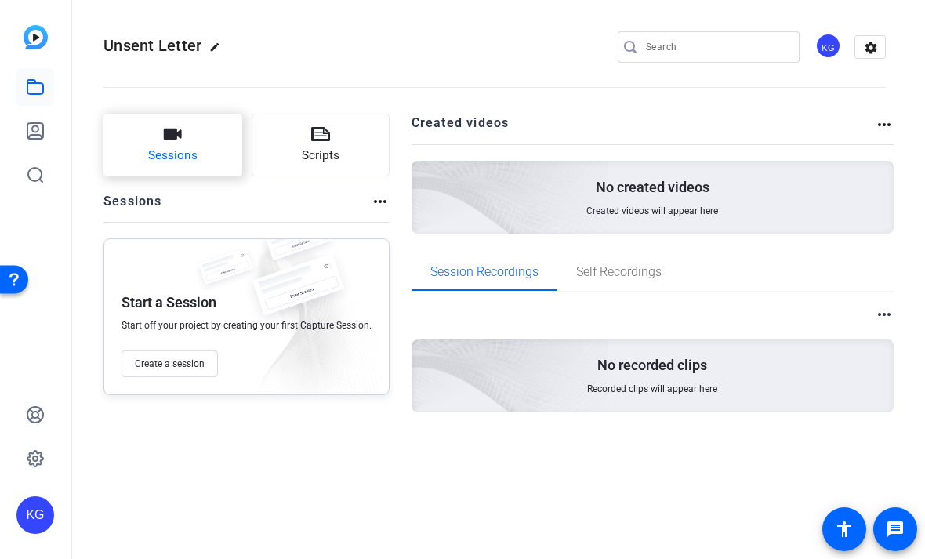
click at [182, 156] on span "Sessions" at bounding box center [172, 156] width 49 height 18
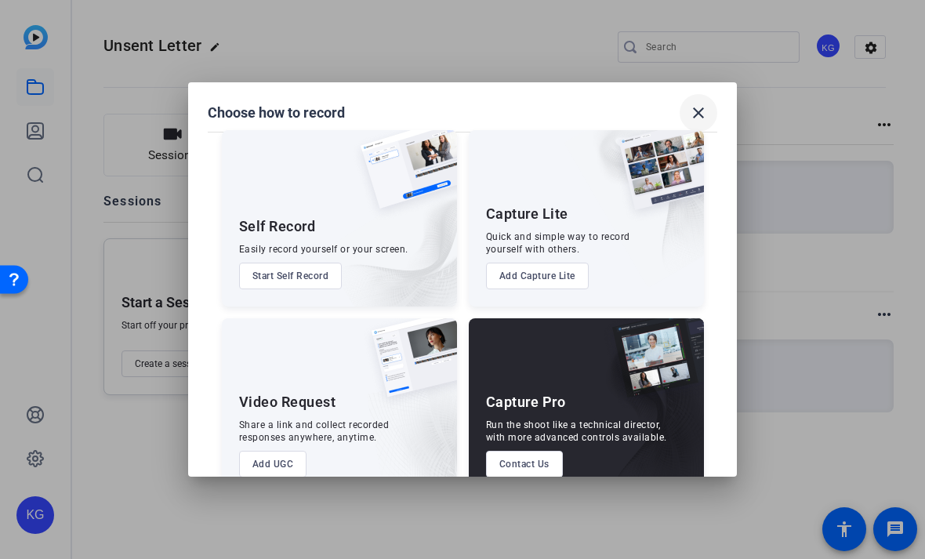
click at [709, 94] on span at bounding box center [699, 113] width 38 height 38
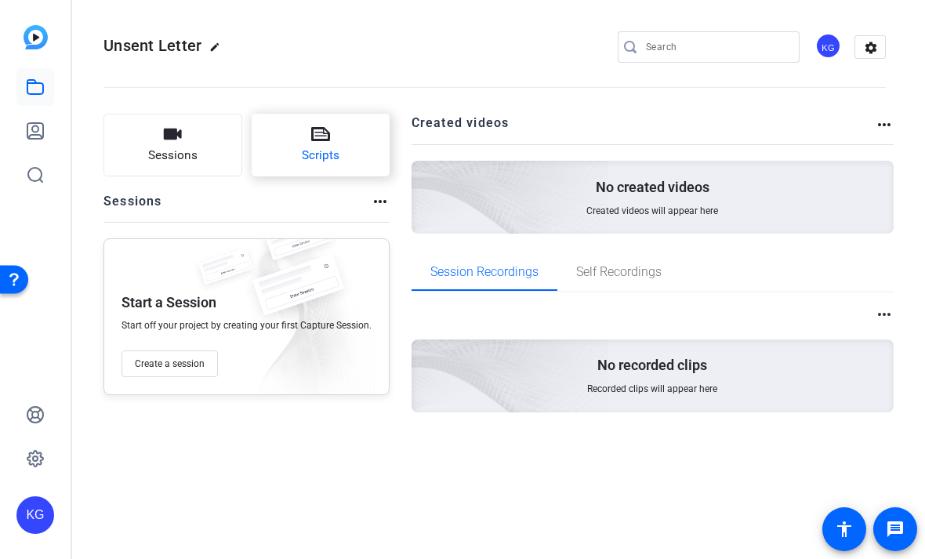
click at [302, 171] on button "Scripts" at bounding box center [321, 145] width 139 height 63
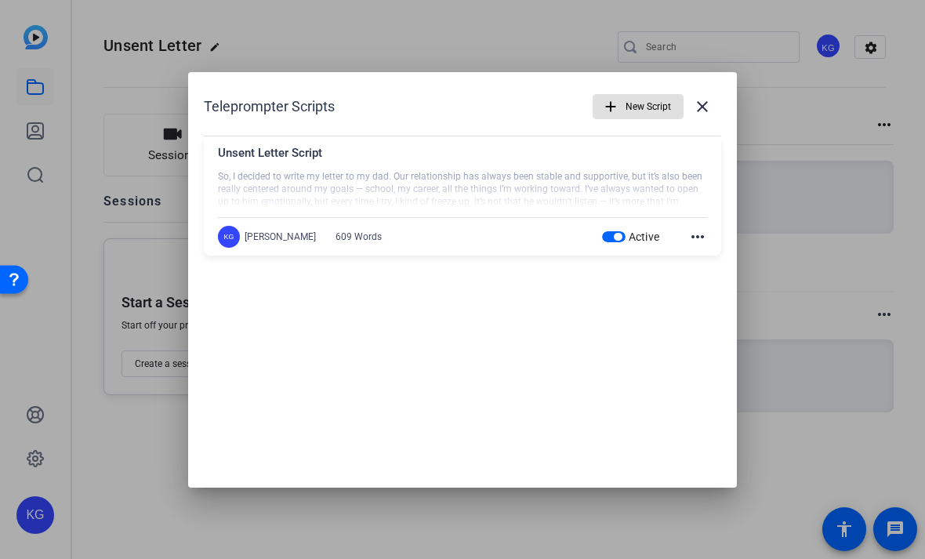
click at [702, 234] on mat-icon "more_horiz" at bounding box center [697, 236] width 19 height 19
click at [729, 260] on span "Edit" at bounding box center [732, 259] width 63 height 19
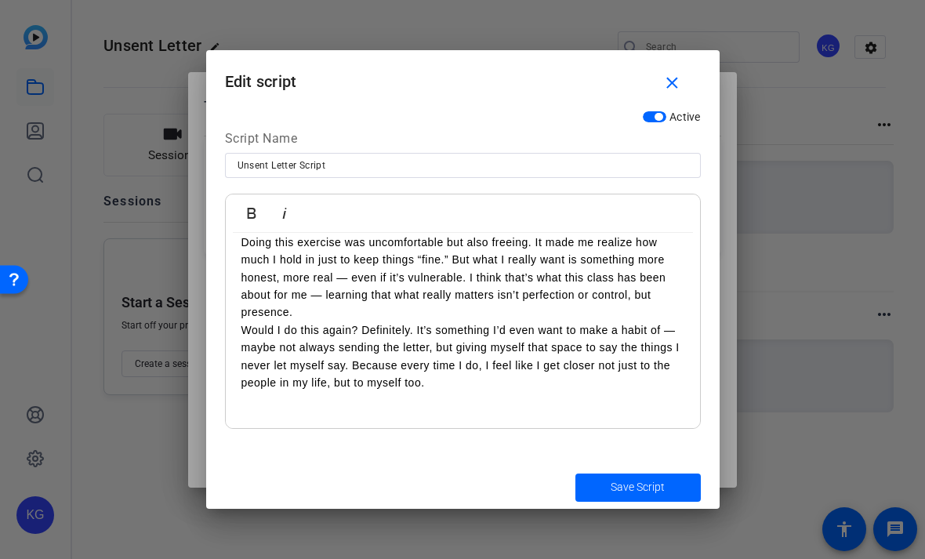
scroll to position [646, 0]
click at [608, 502] on span "submit" at bounding box center [637, 488] width 125 height 38
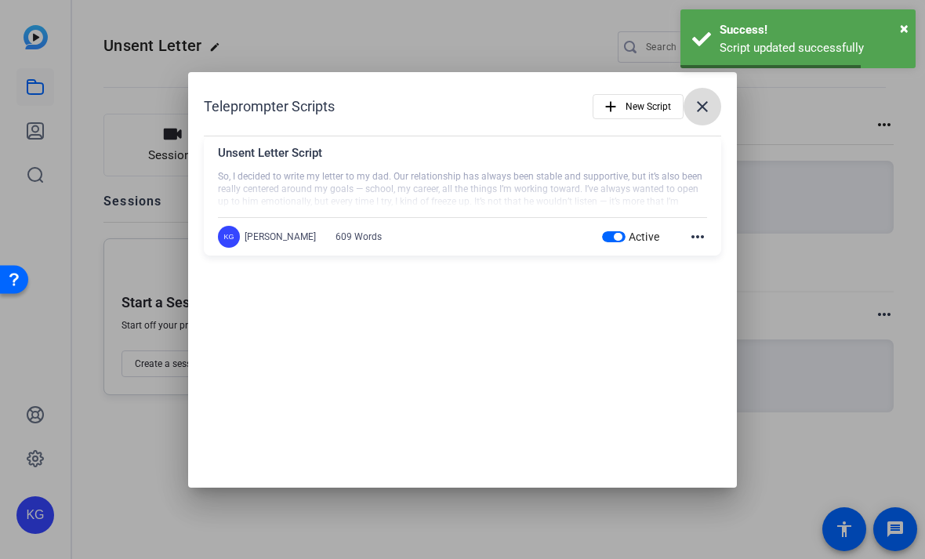
click at [710, 107] on mat-icon "close" at bounding box center [702, 106] width 19 height 19
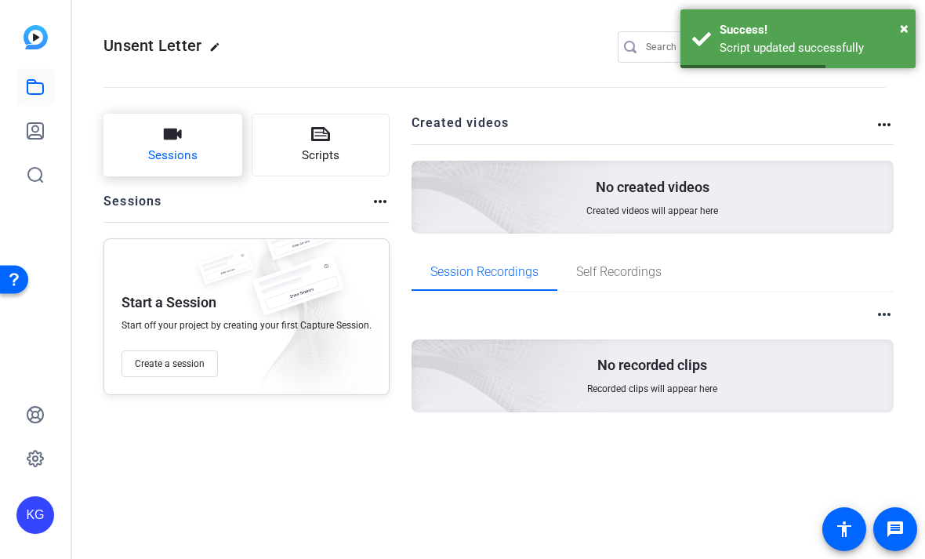
click at [158, 147] on span "Sessions" at bounding box center [172, 156] width 49 height 18
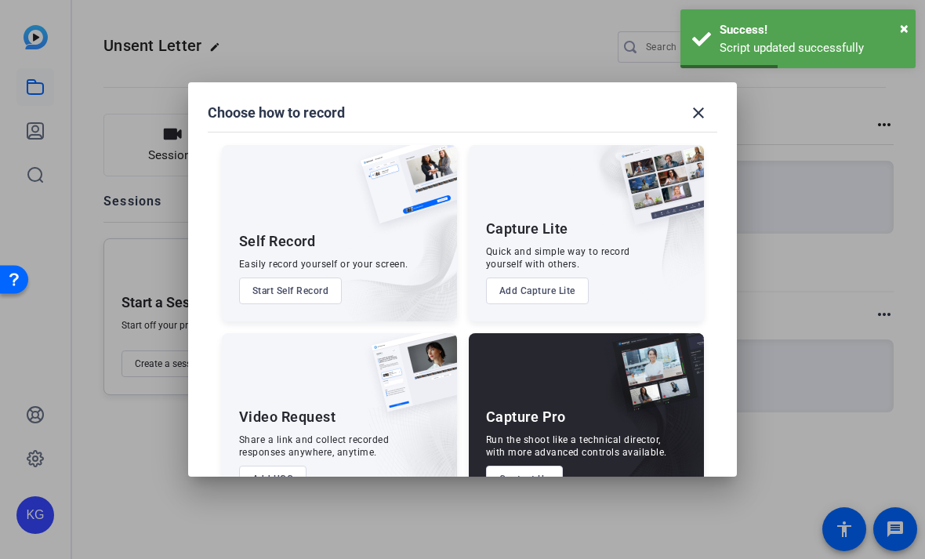
click at [265, 278] on button "Start Self Record" at bounding box center [290, 291] width 103 height 27
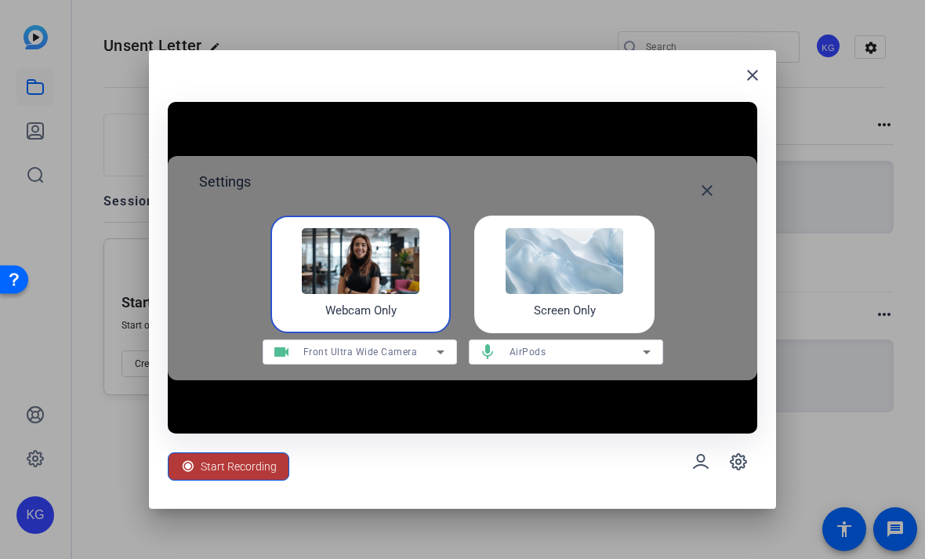
click at [264, 463] on span "Start Recording" at bounding box center [239, 467] width 76 height 30
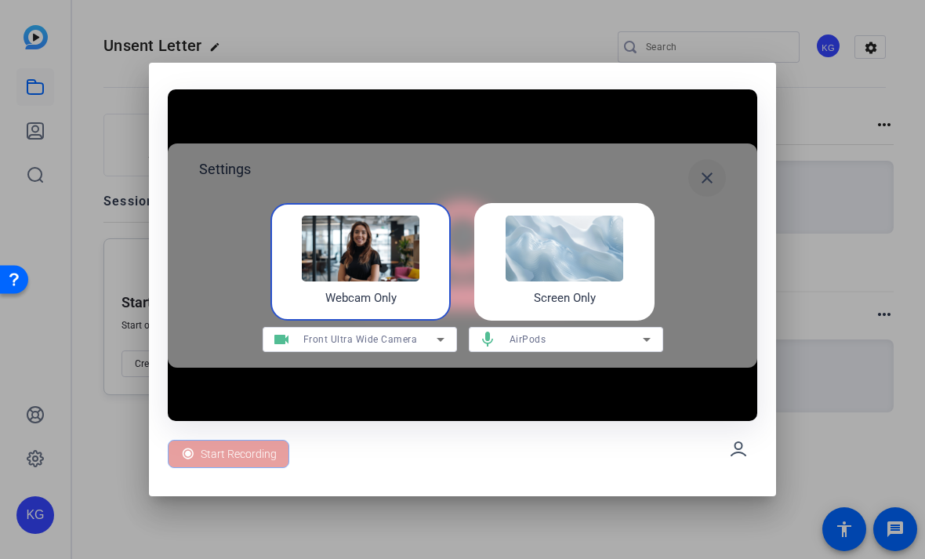
click at [703, 171] on mat-icon "close" at bounding box center [707, 178] width 19 height 19
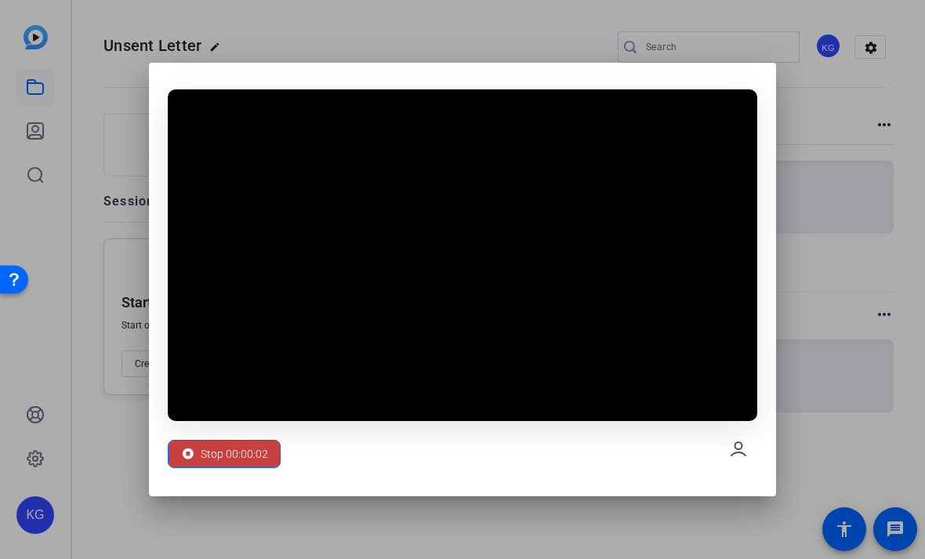
click at [183, 455] on icon at bounding box center [188, 453] width 11 height 11
click at [194, 469] on span at bounding box center [224, 454] width 111 height 38
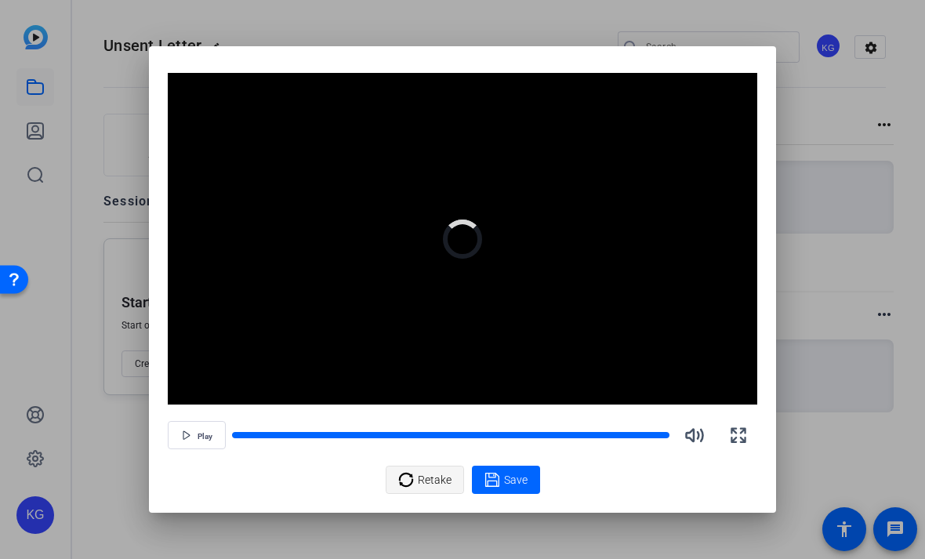
click at [425, 498] on span at bounding box center [424, 480] width 77 height 38
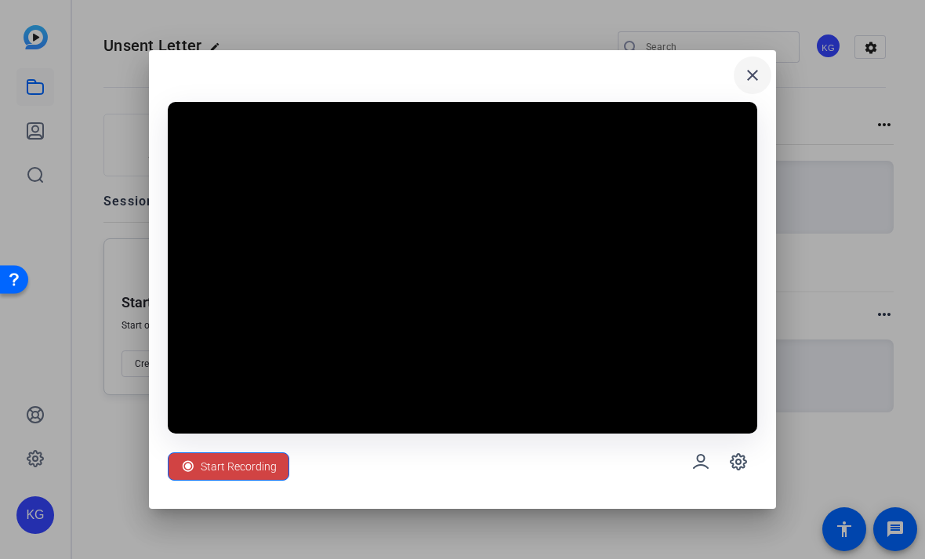
click at [760, 78] on mat-icon "close" at bounding box center [752, 75] width 19 height 19
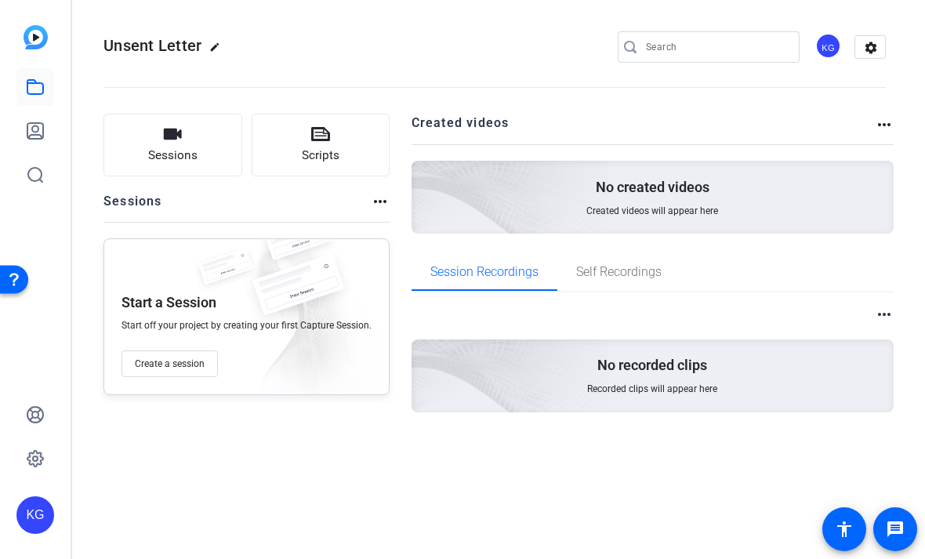
click at [774, 361] on div "No recorded clips Recorded clips will appear here" at bounding box center [653, 375] width 483 height 73
click at [641, 287] on span "Self Recordings" at bounding box center [618, 272] width 85 height 38
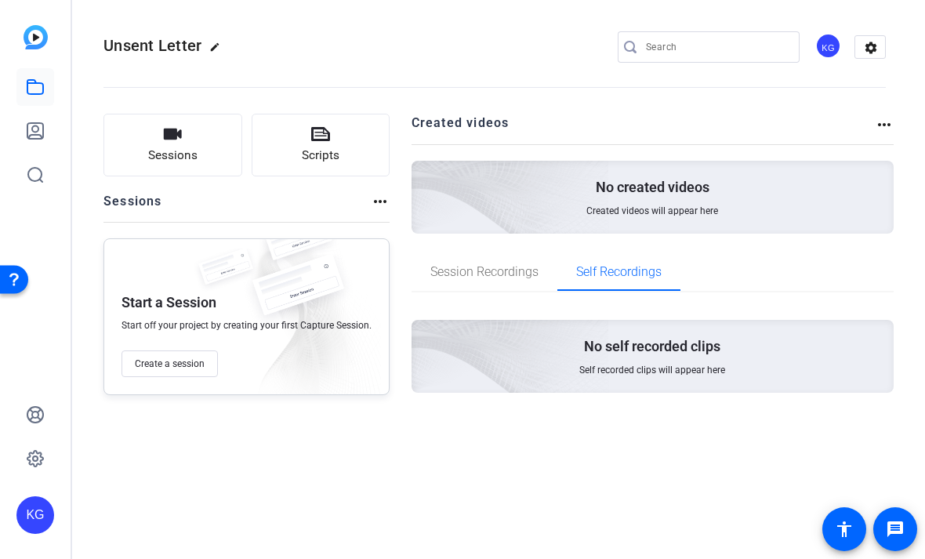
click at [883, 115] on mat-icon "more_horiz" at bounding box center [884, 124] width 19 height 19
click at [880, 116] on div at bounding box center [462, 279] width 925 height 559
click at [371, 210] on mat-icon "more_horiz" at bounding box center [380, 201] width 19 height 19
click at [230, 452] on div at bounding box center [462, 279] width 925 height 559
click at [14, 270] on div "Open Resource Center" at bounding box center [14, 278] width 28 height 28
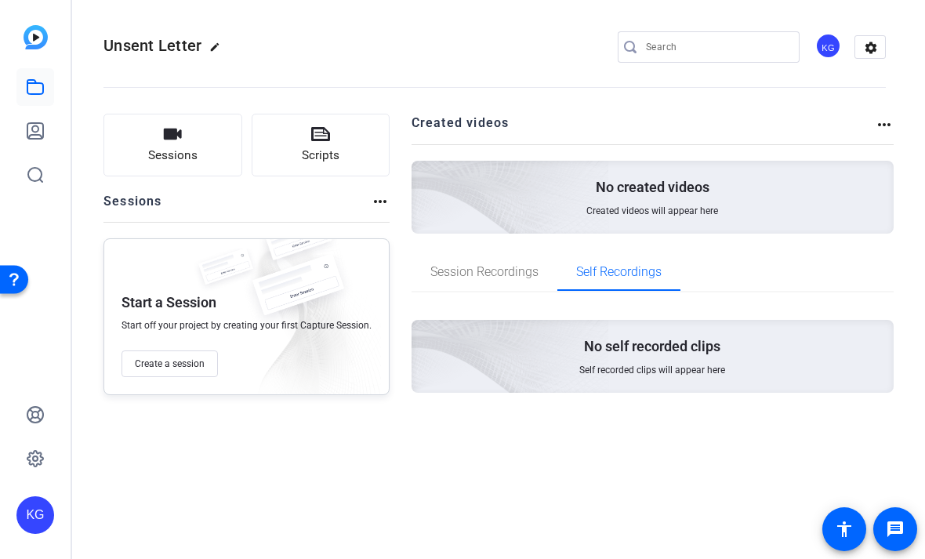
click at [20, 269] on div "Open Resource Center" at bounding box center [14, 278] width 28 height 28
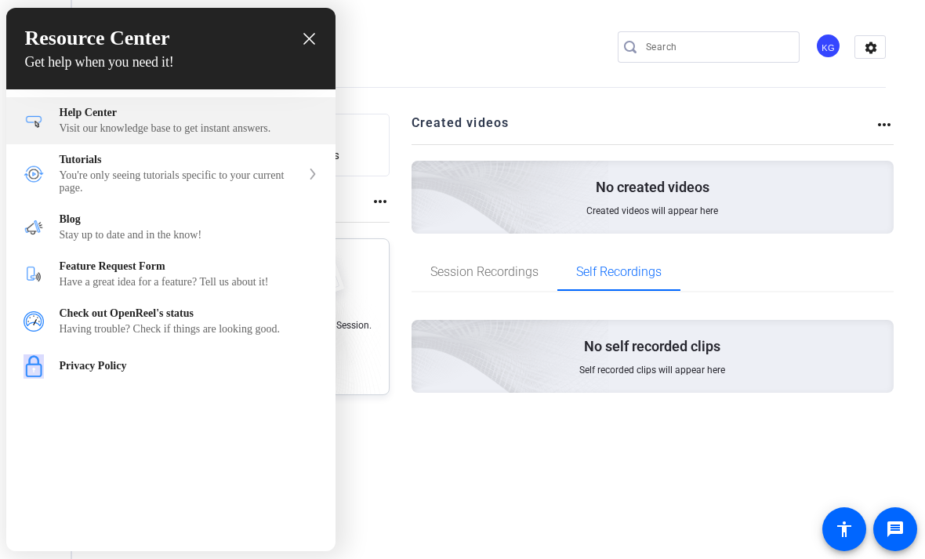
click at [130, 129] on div "Visit our knowledge base to get instant answers." at bounding box center [189, 128] width 259 height 13
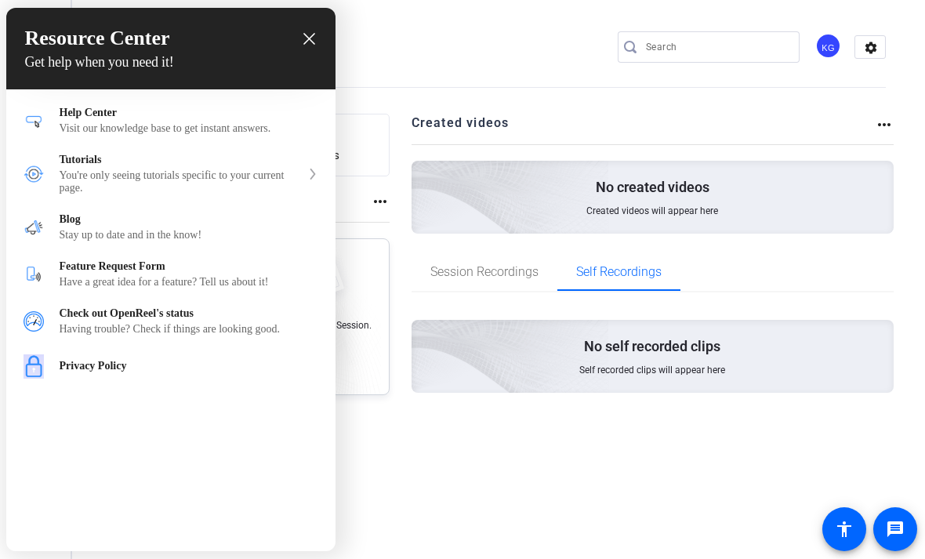
click at [314, 31] on h1 "Resource Center" at bounding box center [171, 39] width 292 height 24
click at [309, 35] on icon "close resource center" at bounding box center [309, 39] width 12 height 12
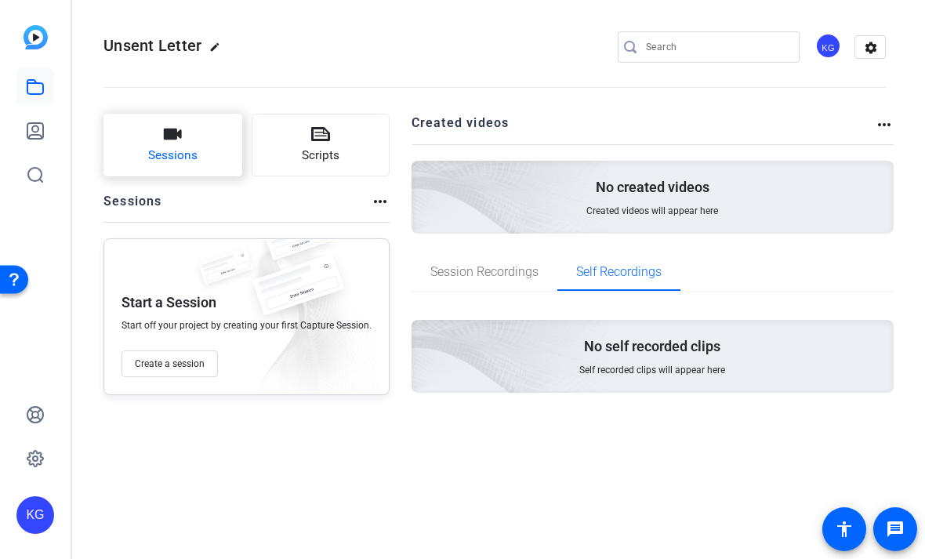
click at [128, 152] on button "Sessions" at bounding box center [172, 145] width 139 height 63
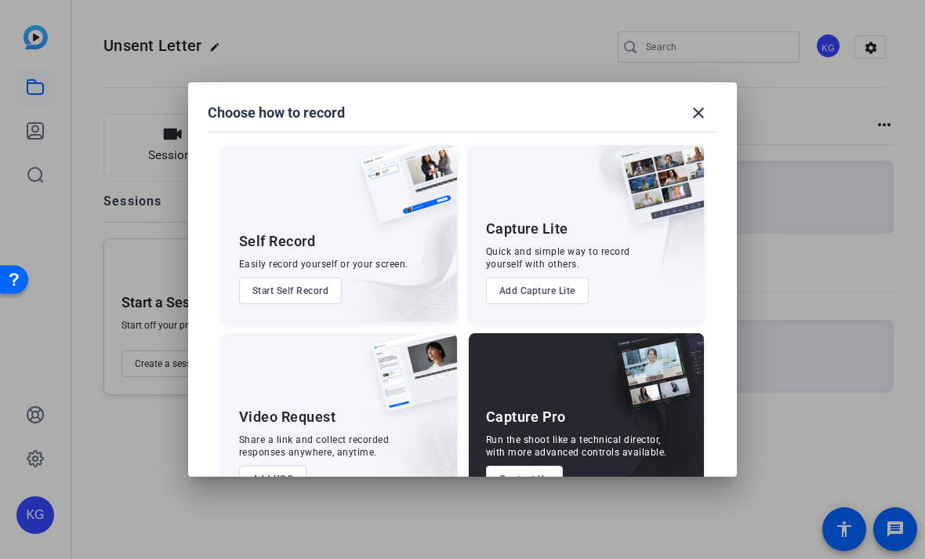
click at [257, 278] on button "Start Self Record" at bounding box center [290, 291] width 103 height 27
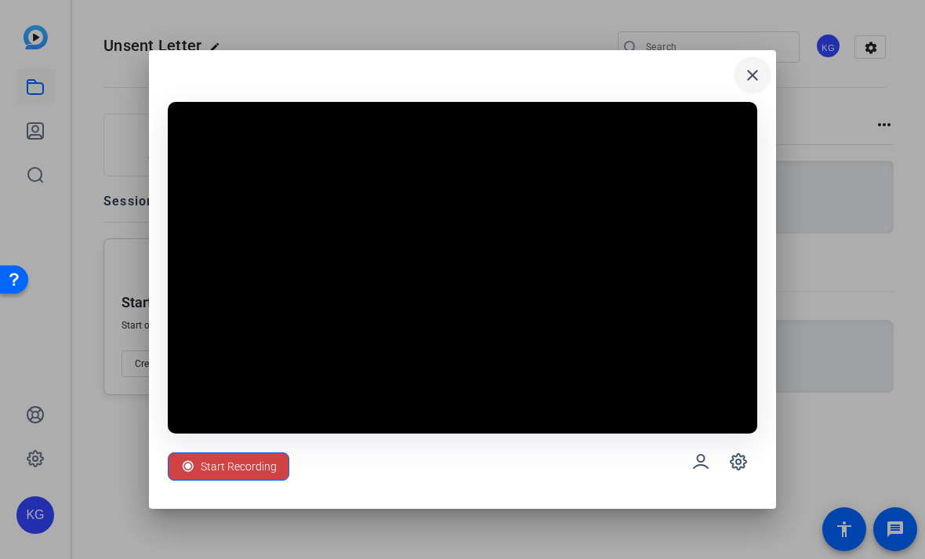
click at [741, 76] on span at bounding box center [753, 75] width 38 height 38
